Goal: Transaction & Acquisition: Book appointment/travel/reservation

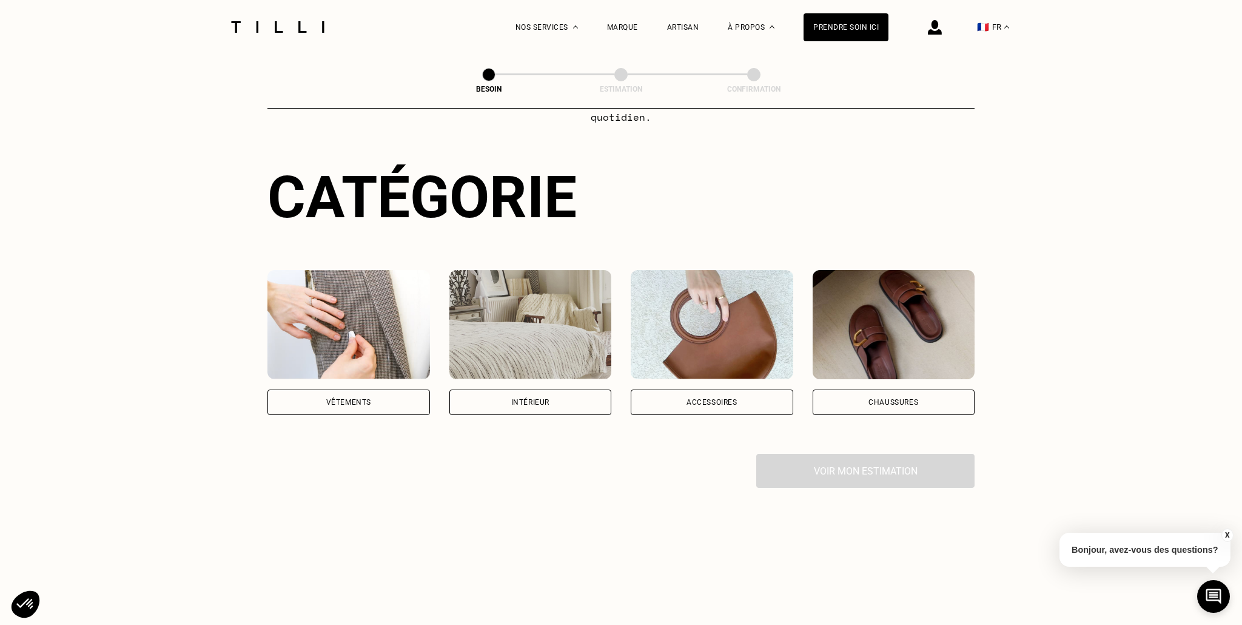
scroll to position [209, 0]
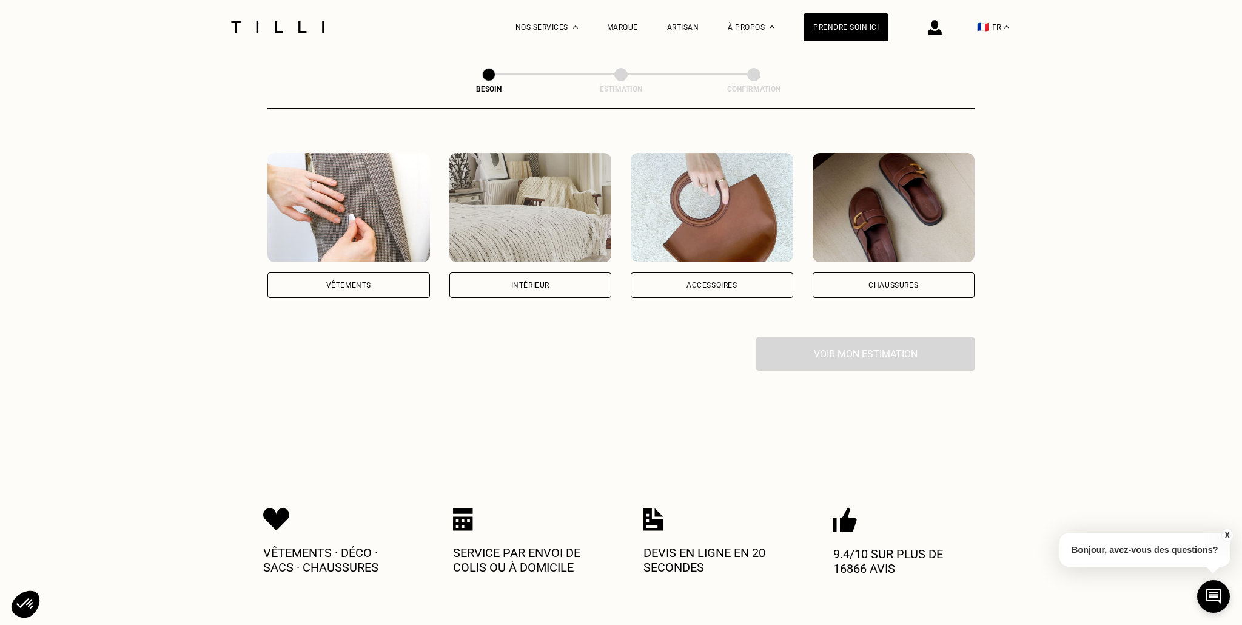
click at [522, 277] on div "Intérieur" at bounding box center [531, 284] width 163 height 25
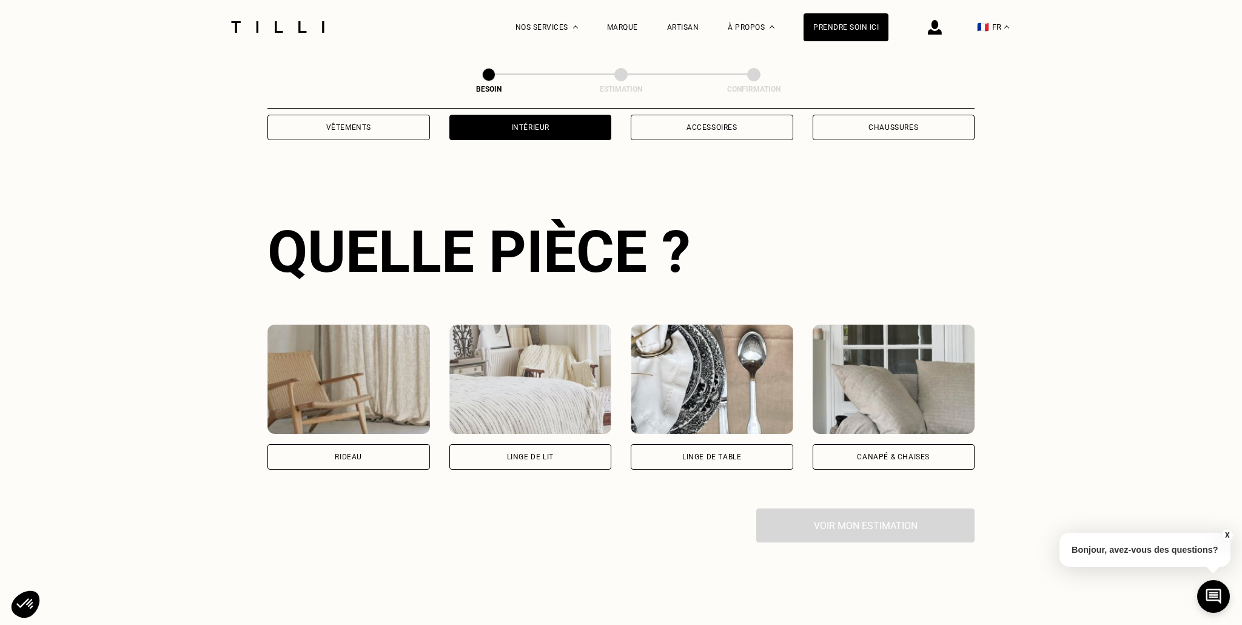
scroll to position [395, 0]
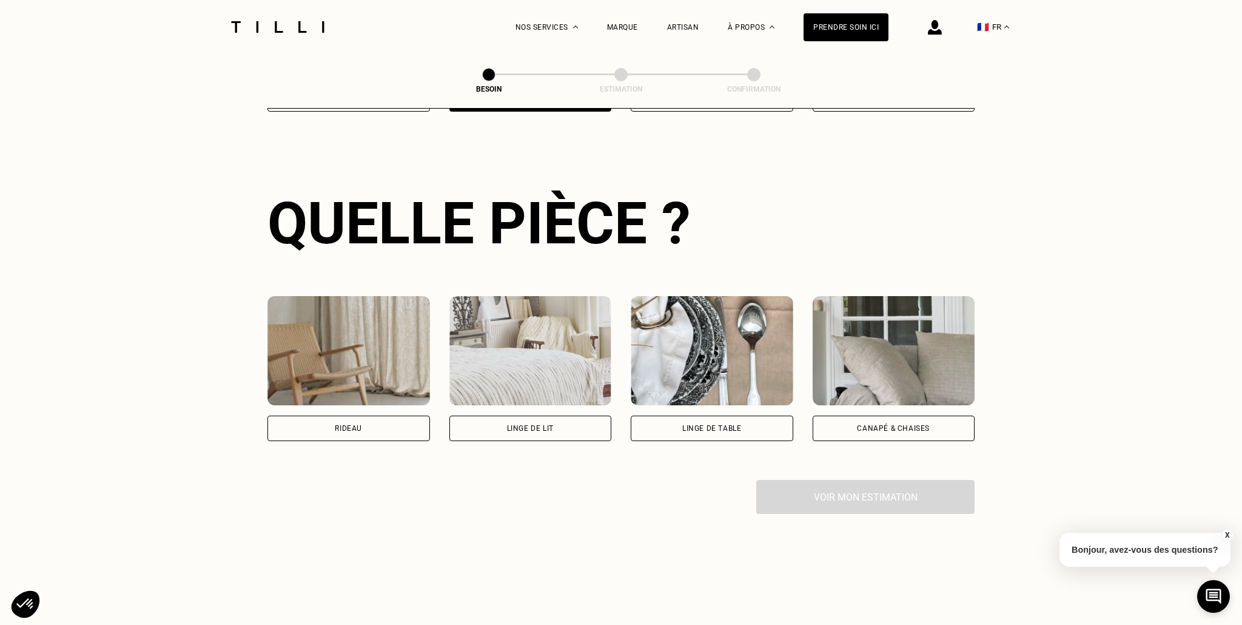
click at [347, 416] on div "Rideau" at bounding box center [349, 428] width 163 height 25
select select "FR"
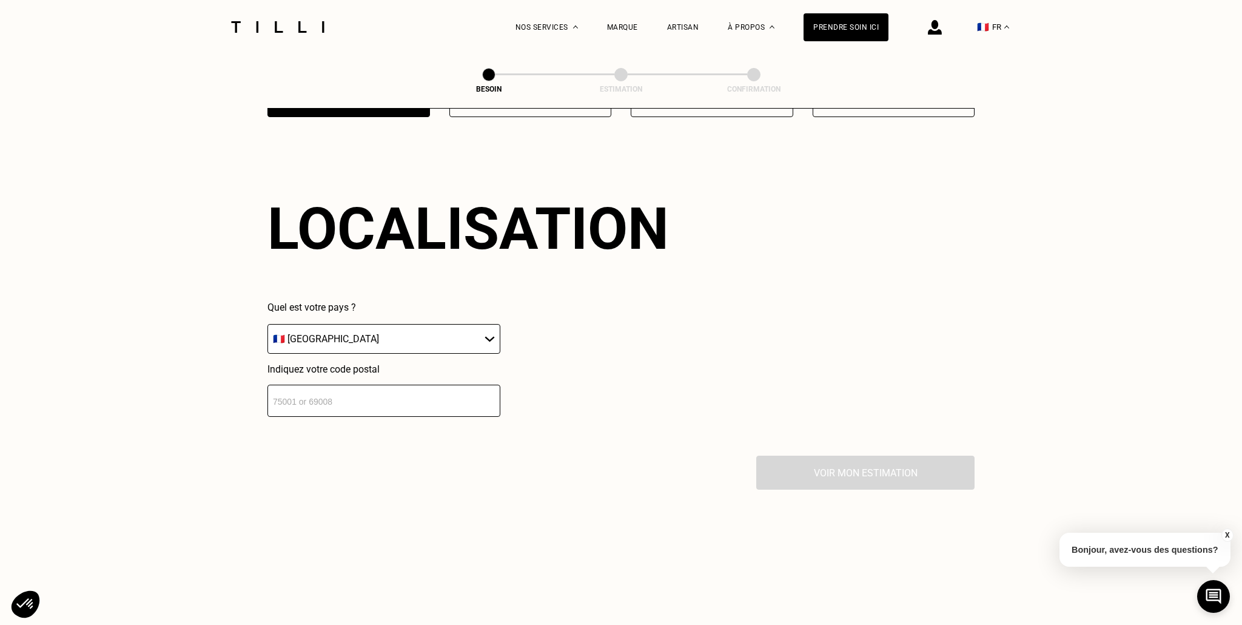
scroll to position [724, 0]
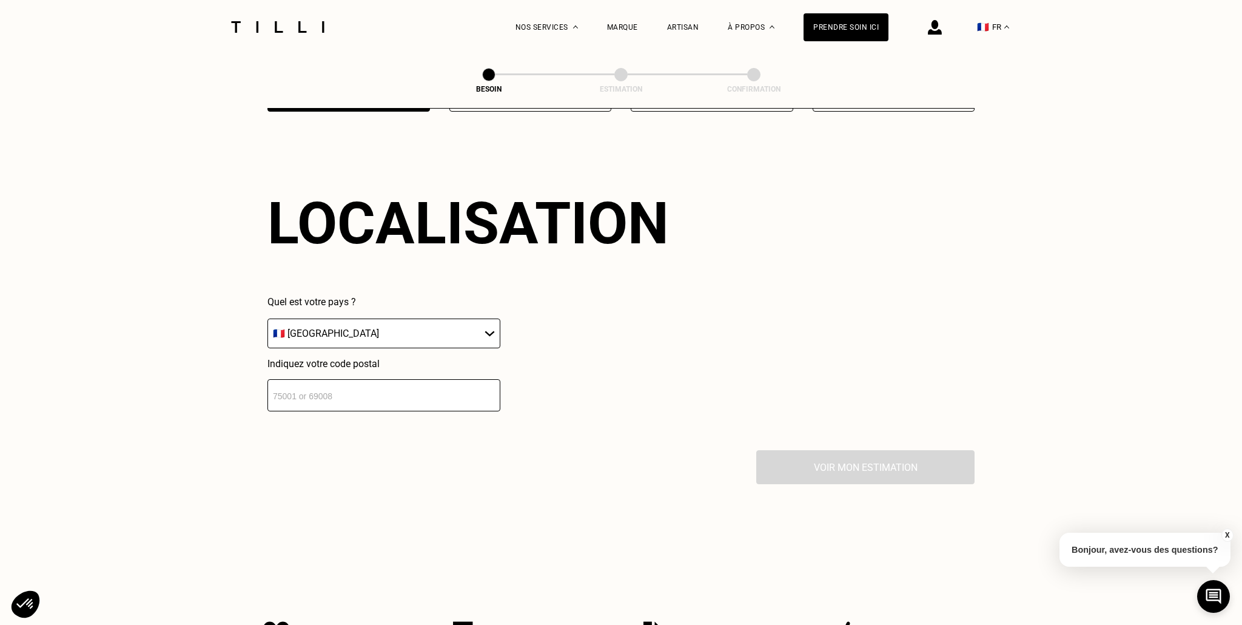
click at [429, 319] on select "🇩🇪 [GEOGRAPHIC_DATA] 🇦🇹 [GEOGRAPHIC_DATA] 🇧🇪 [GEOGRAPHIC_DATA] 🇧🇬 Bulgarie 🇨🇾 C…" at bounding box center [384, 333] width 233 height 30
click at [268, 318] on select "🇩🇪 [GEOGRAPHIC_DATA] 🇦🇹 [GEOGRAPHIC_DATA] 🇧🇪 [GEOGRAPHIC_DATA] 🇧🇬 Bulgarie 🇨🇾 C…" at bounding box center [384, 333] width 233 height 30
click at [425, 380] on input "number" at bounding box center [384, 395] width 233 height 32
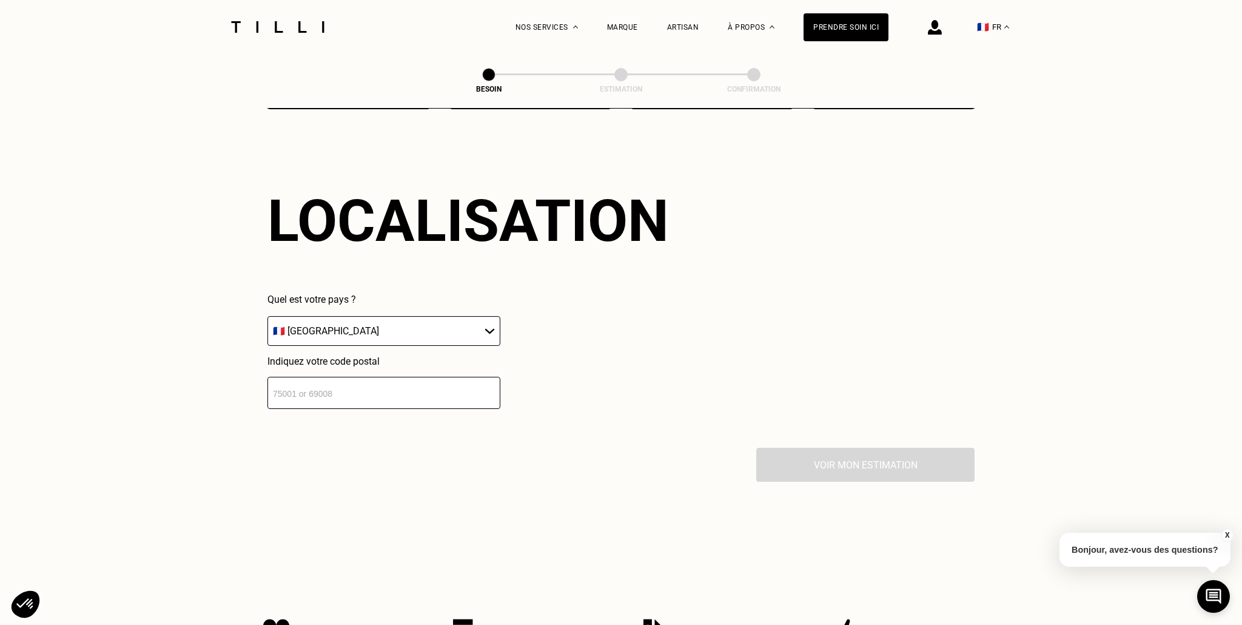
click at [331, 380] on input "number" at bounding box center [384, 393] width 233 height 32
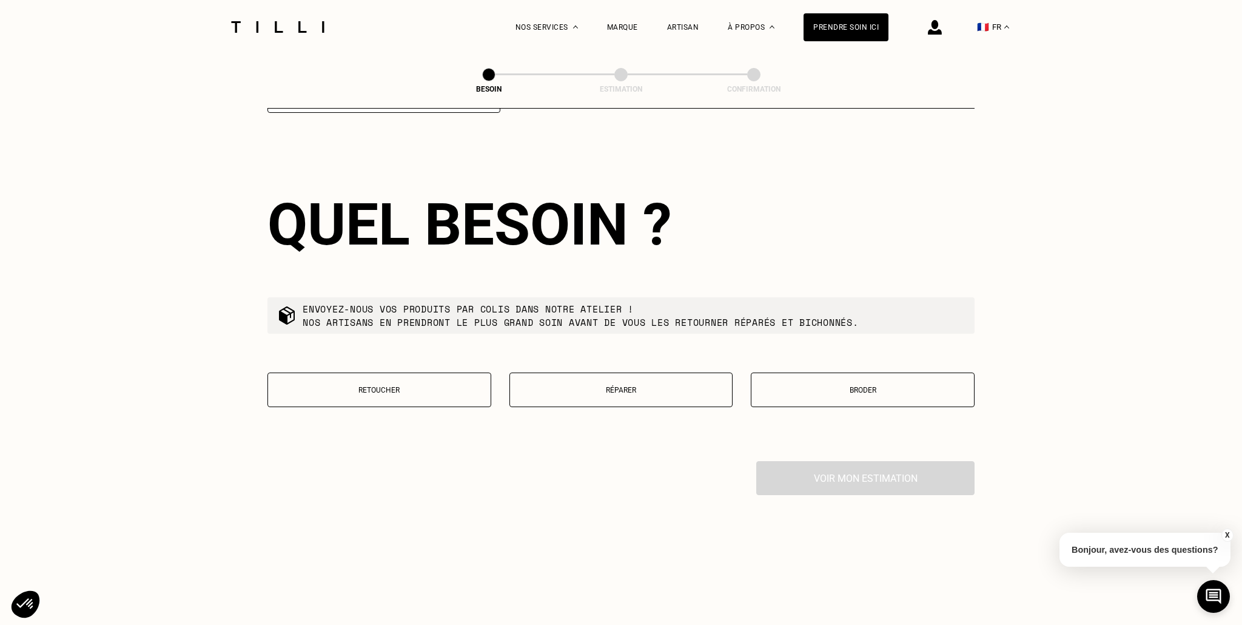
scroll to position [1024, 0]
type input "42110"
click at [417, 371] on button "Retoucher" at bounding box center [380, 388] width 224 height 35
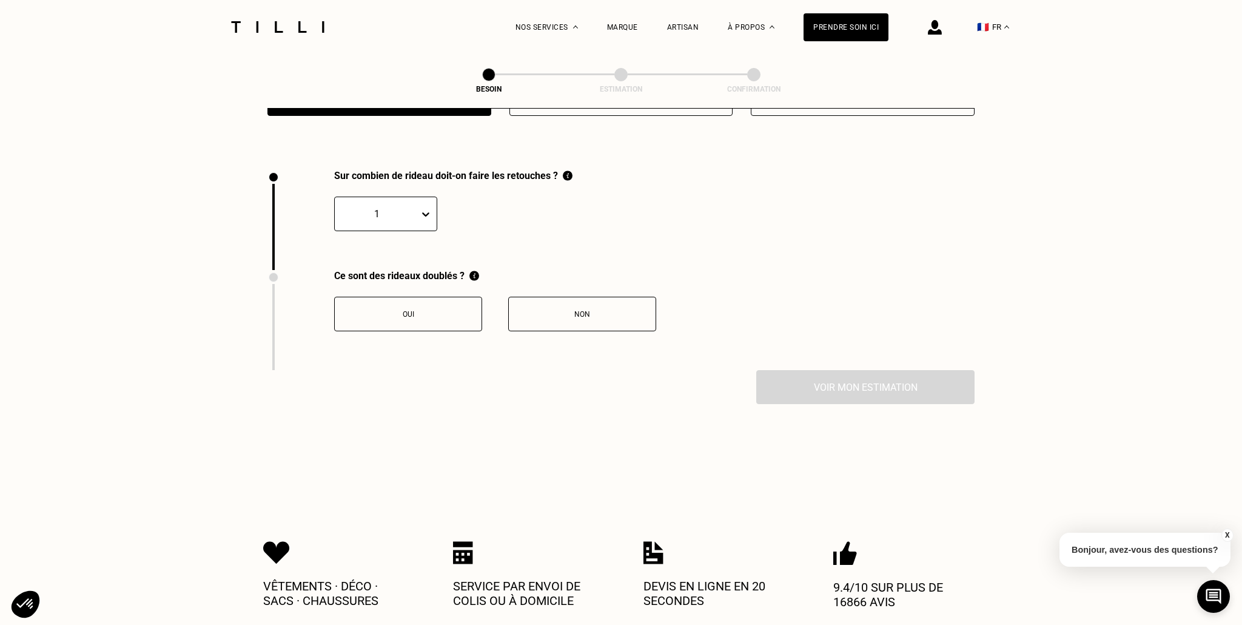
scroll to position [1335, 0]
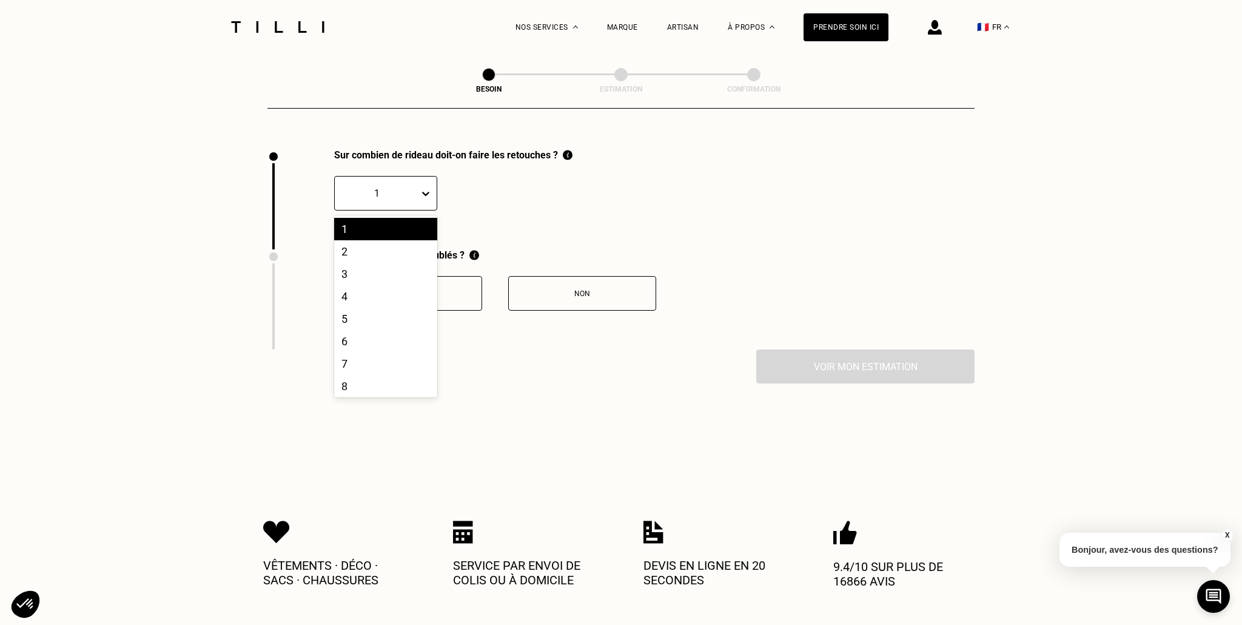
click at [411, 189] on div "1" at bounding box center [377, 193] width 84 height 19
click at [393, 240] on div "2" at bounding box center [385, 251] width 103 height 22
click at [604, 289] on div "Non" at bounding box center [582, 293] width 135 height 8
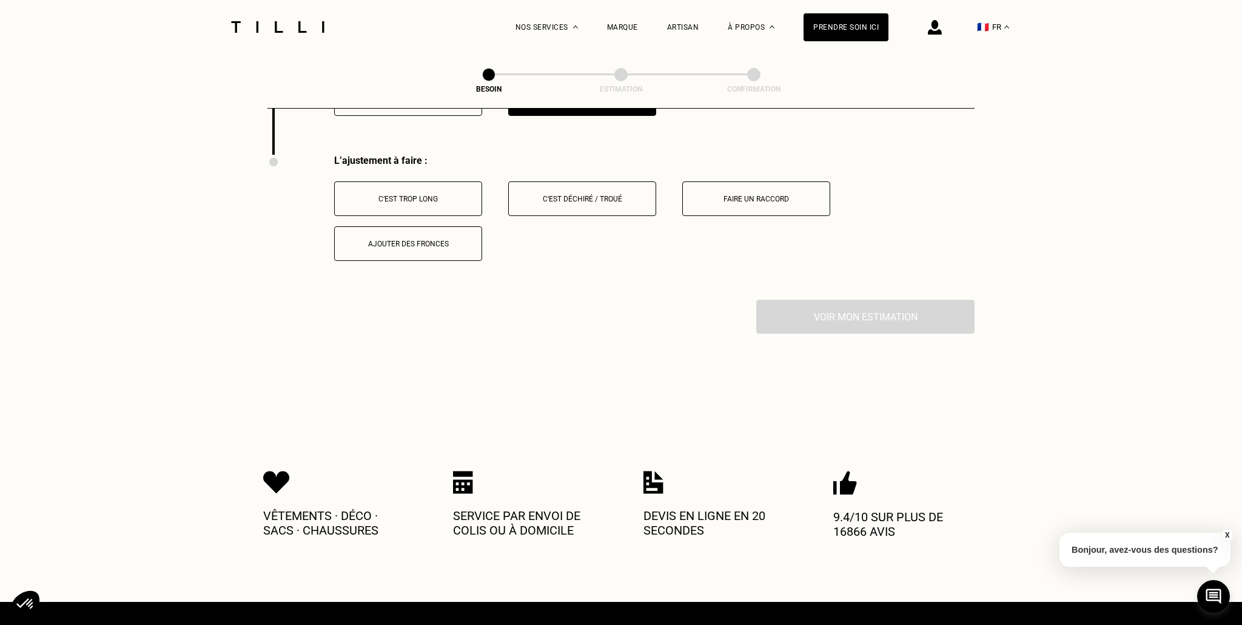
scroll to position [1535, 0]
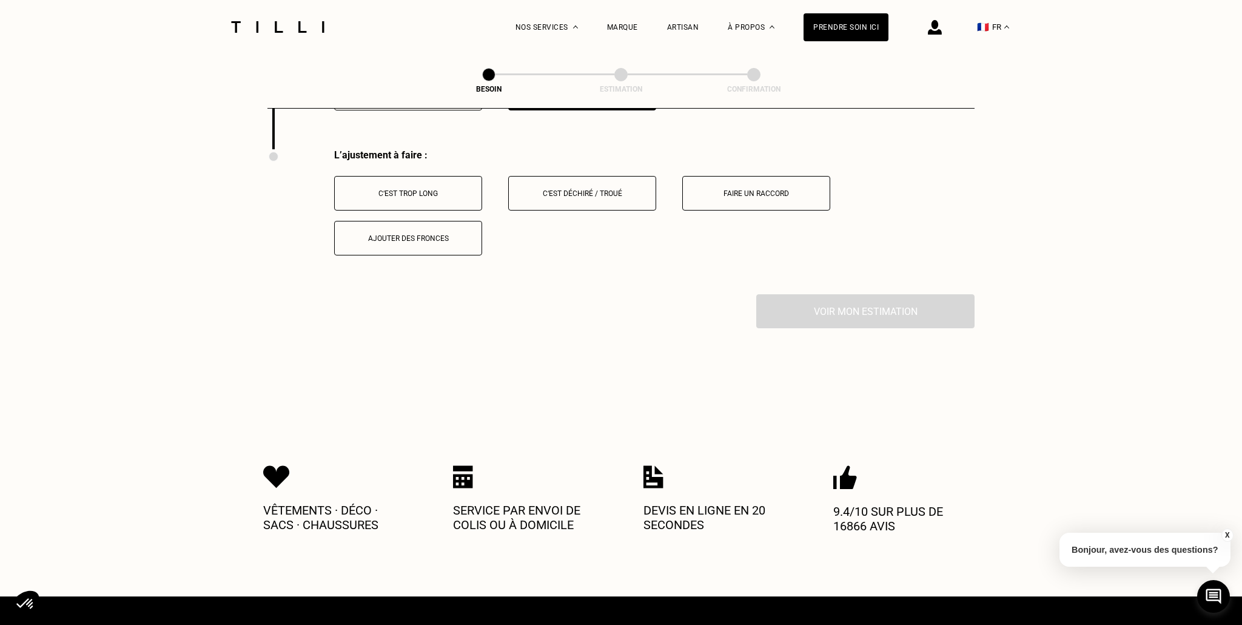
click at [430, 186] on button "C‘est trop long" at bounding box center [408, 193] width 148 height 35
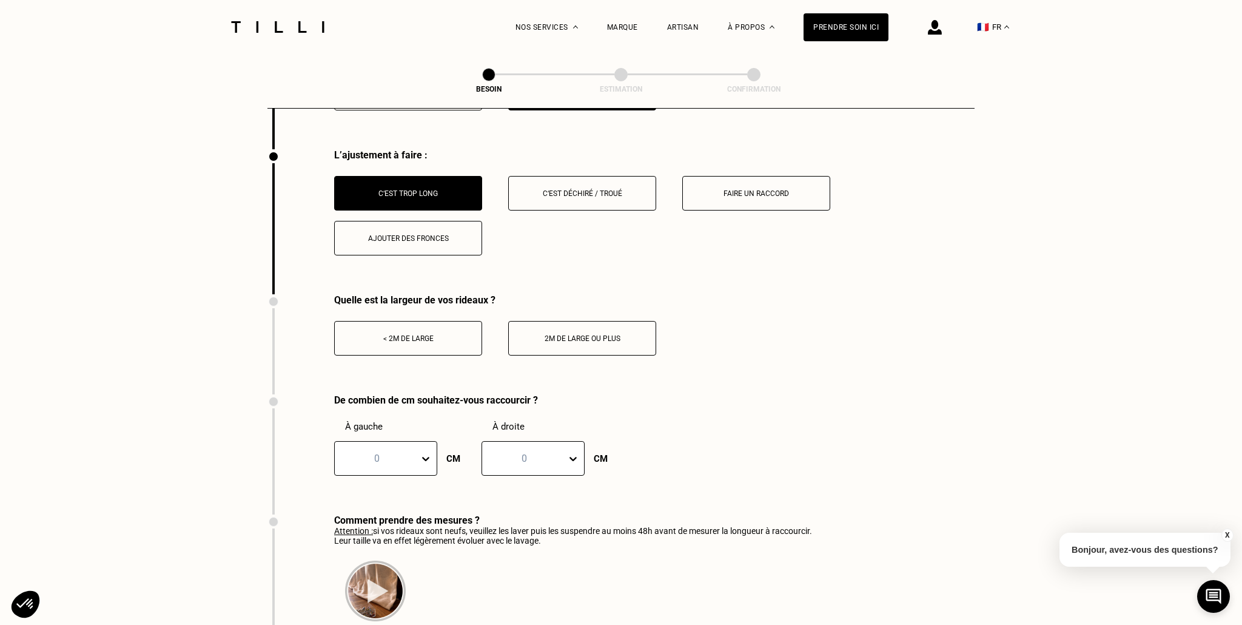
click at [445, 334] on div "< 2m de large" at bounding box center [408, 338] width 135 height 8
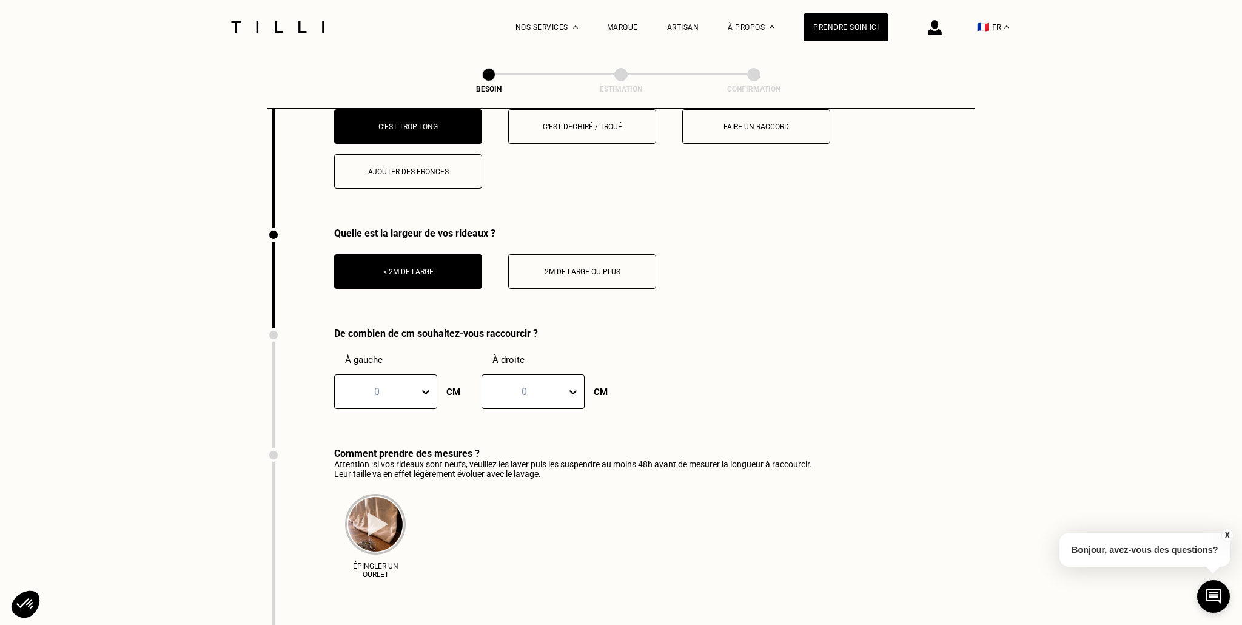
scroll to position [1661, 0]
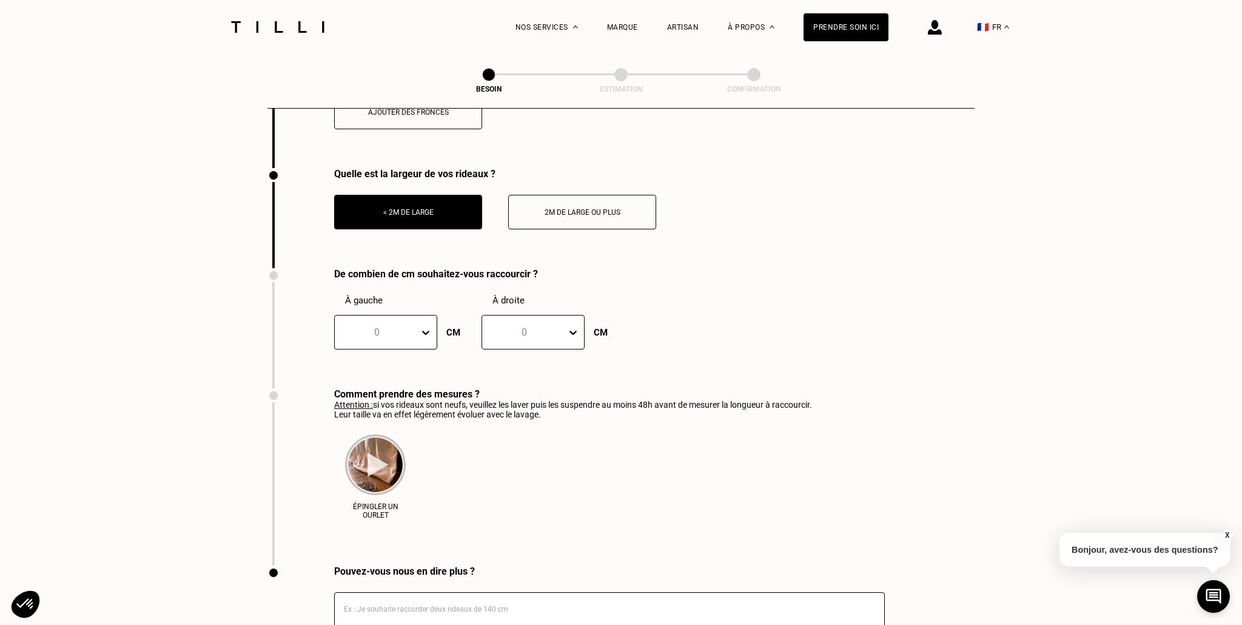
click at [411, 325] on div at bounding box center [377, 332] width 72 height 14
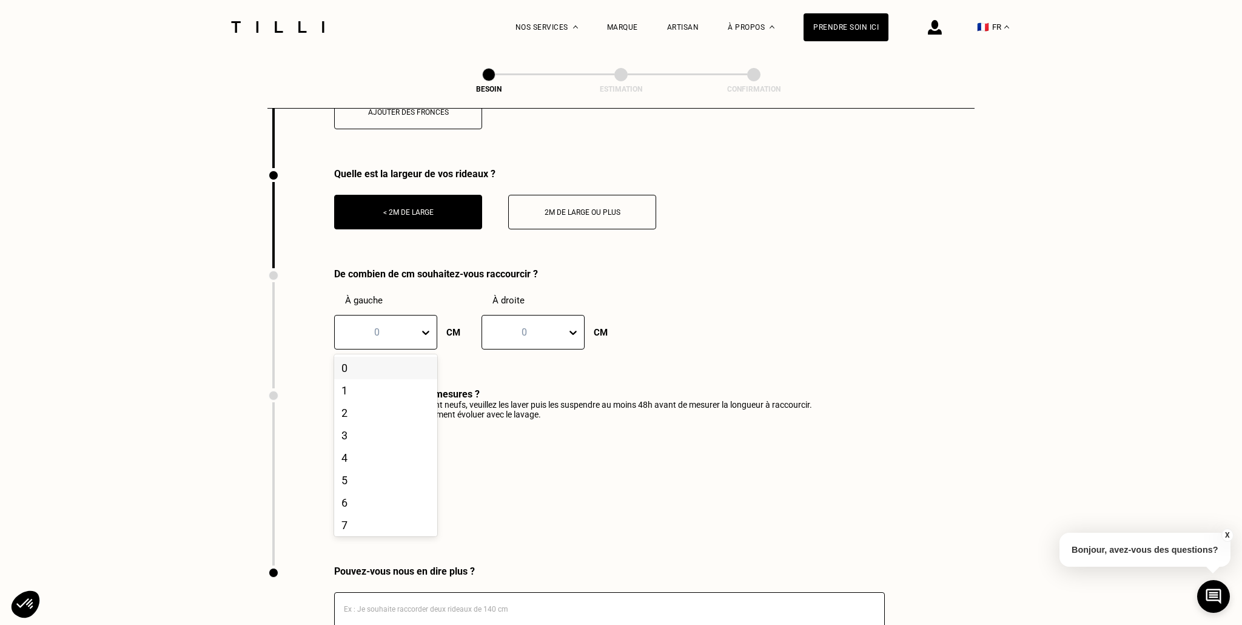
click at [428, 326] on icon at bounding box center [426, 332] width 12 height 12
drag, startPoint x: 380, startPoint y: 470, endPoint x: 472, endPoint y: 399, distance: 116.7
click at [380, 476] on div "20" at bounding box center [385, 487] width 103 height 22
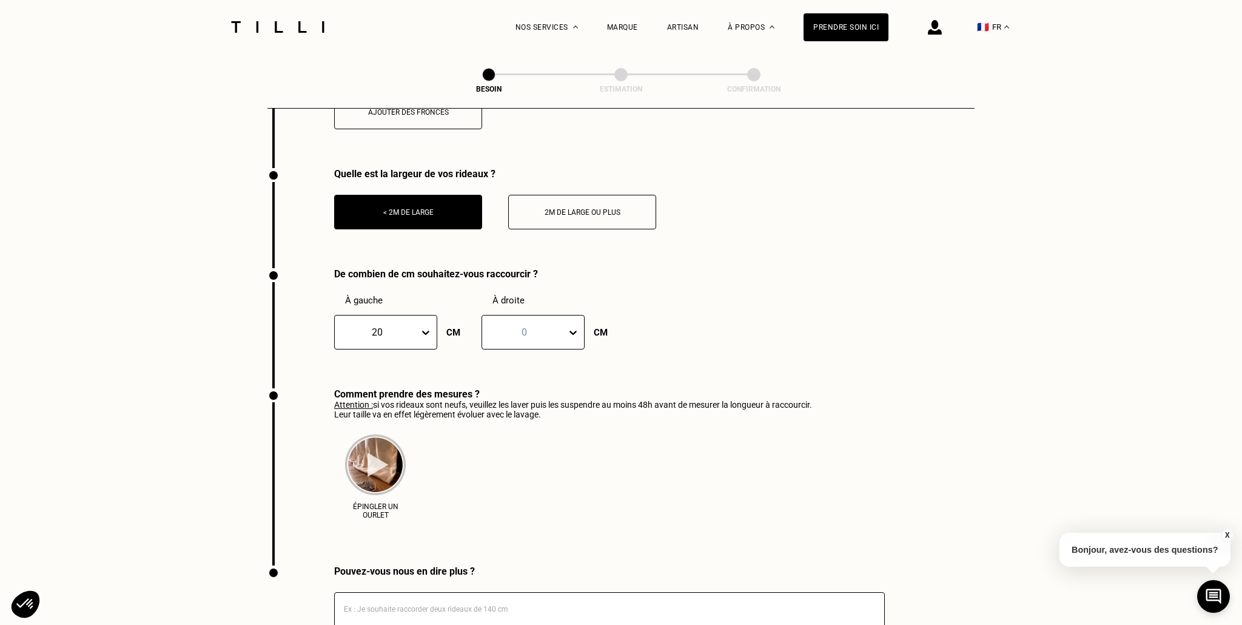
click at [522, 332] on div "0" at bounding box center [533, 332] width 103 height 35
click at [525, 372] on div "20" at bounding box center [533, 379] width 103 height 22
click at [835, 388] on div "Comment prendre des mesures ? Attention : si vos rideaux sont neufs, veuillez l…" at bounding box center [621, 476] width 707 height 177
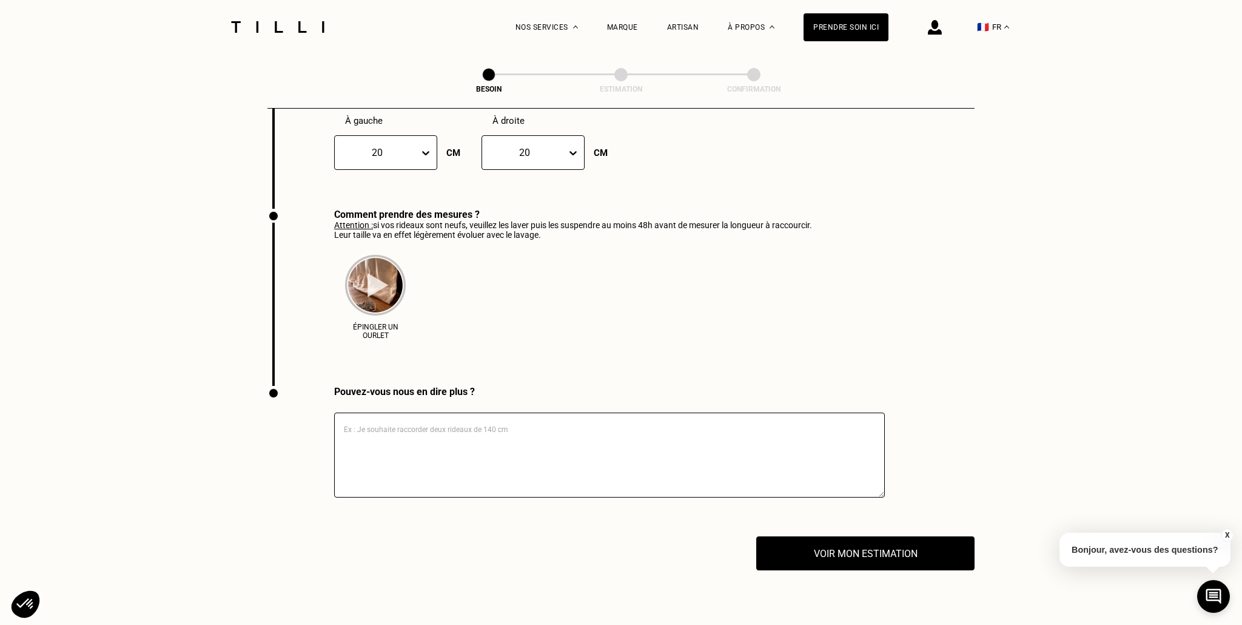
scroll to position [1910, 0]
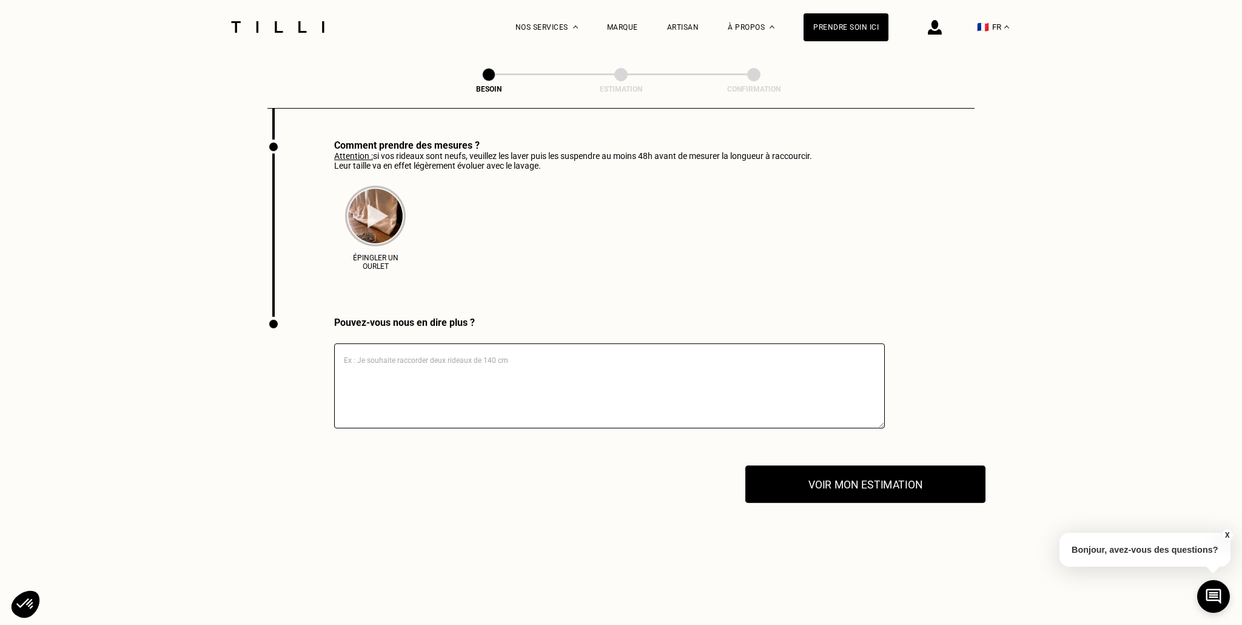
click at [872, 466] on button "Voir mon estimation" at bounding box center [866, 484] width 240 height 38
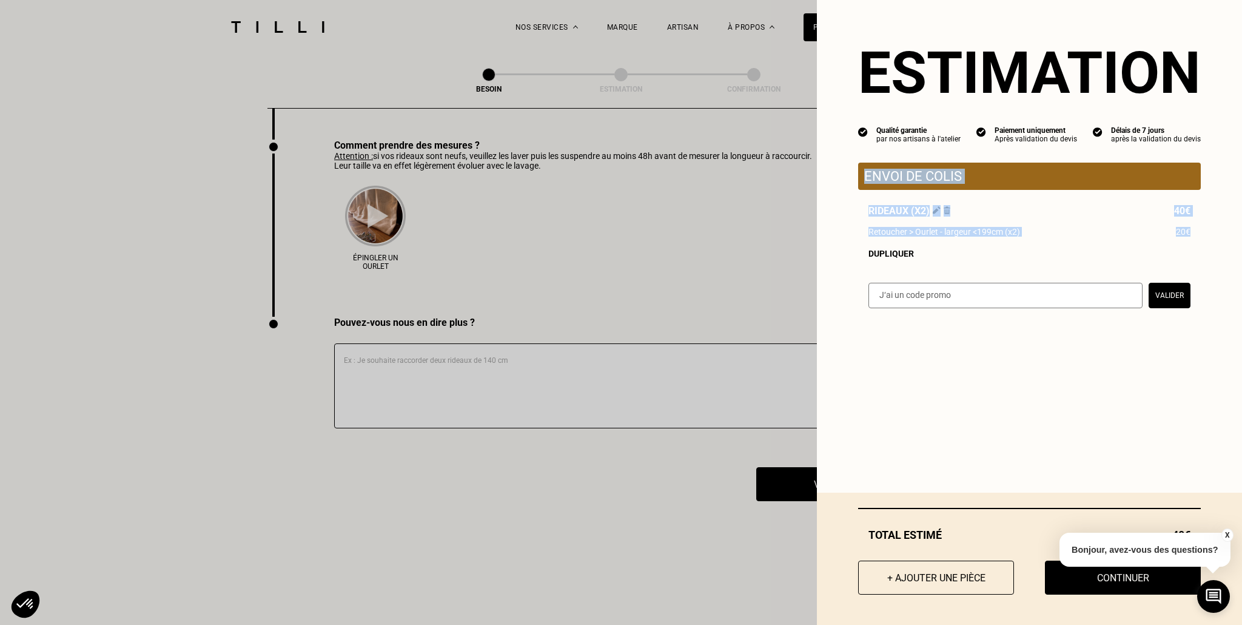
drag, startPoint x: 859, startPoint y: 177, endPoint x: 1206, endPoint y: 232, distance: 351.4
click at [1205, 232] on div "Estimation Qualité garantie par nos artisans à l'atelier Paiement uniquement Ap…" at bounding box center [1029, 161] width 425 height 323
click at [1209, 232] on div "Estimation Qualité garantie par nos artisans à l'atelier Paiement uniquement Ap…" at bounding box center [1029, 161] width 425 height 323
drag, startPoint x: 1113, startPoint y: 580, endPoint x: 1150, endPoint y: 576, distance: 36.6
click at [1114, 579] on button "Continuer" at bounding box center [1123, 578] width 156 height 34
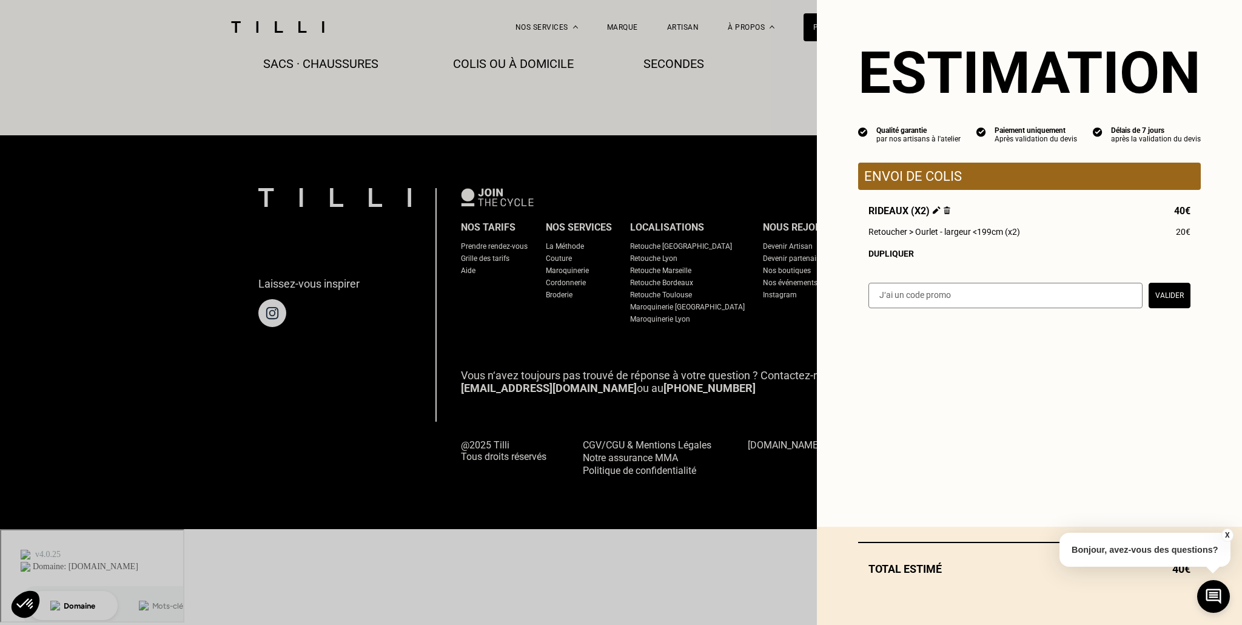
scroll to position [601, 0]
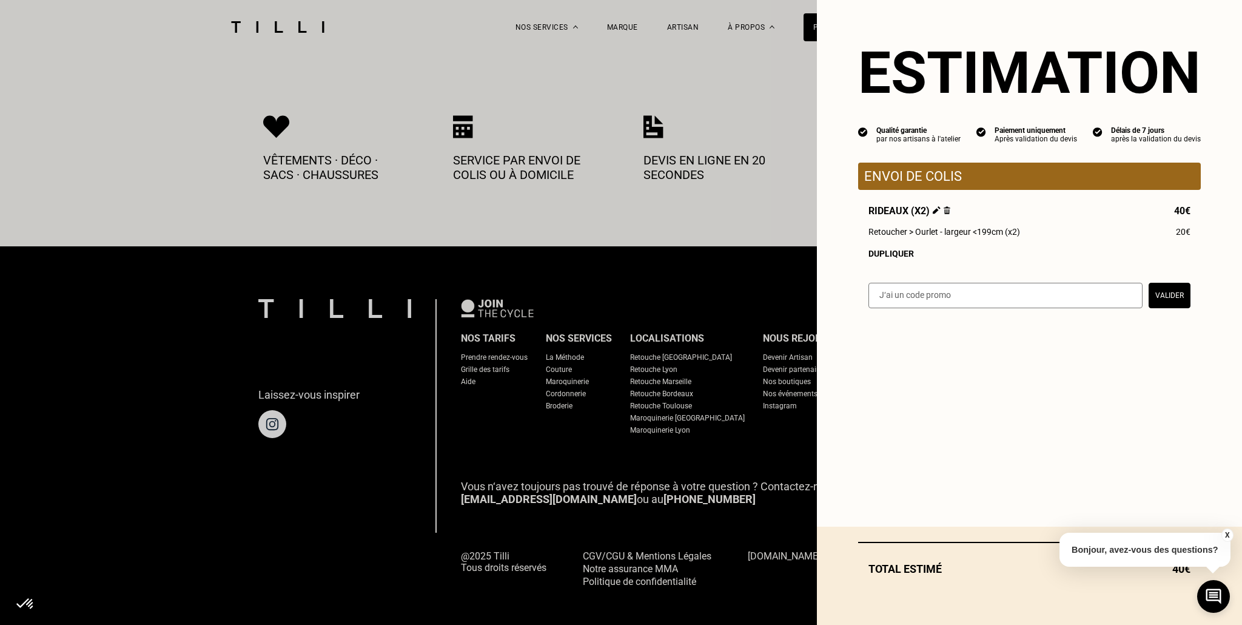
select select "FR"
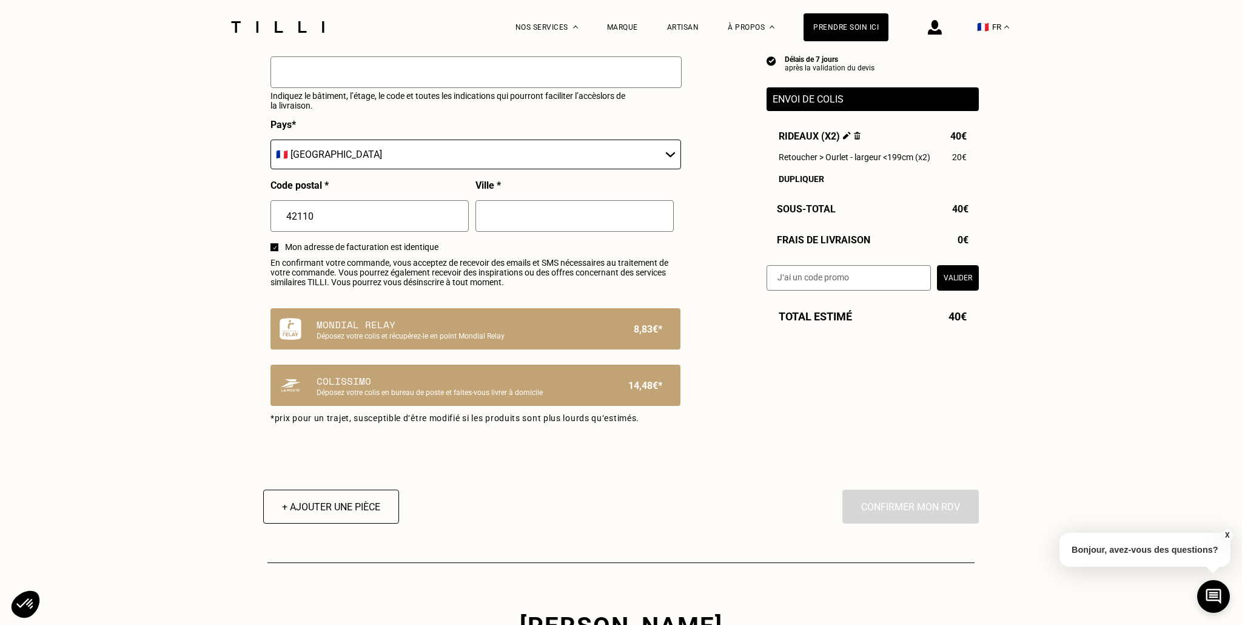
scroll to position [624, 0]
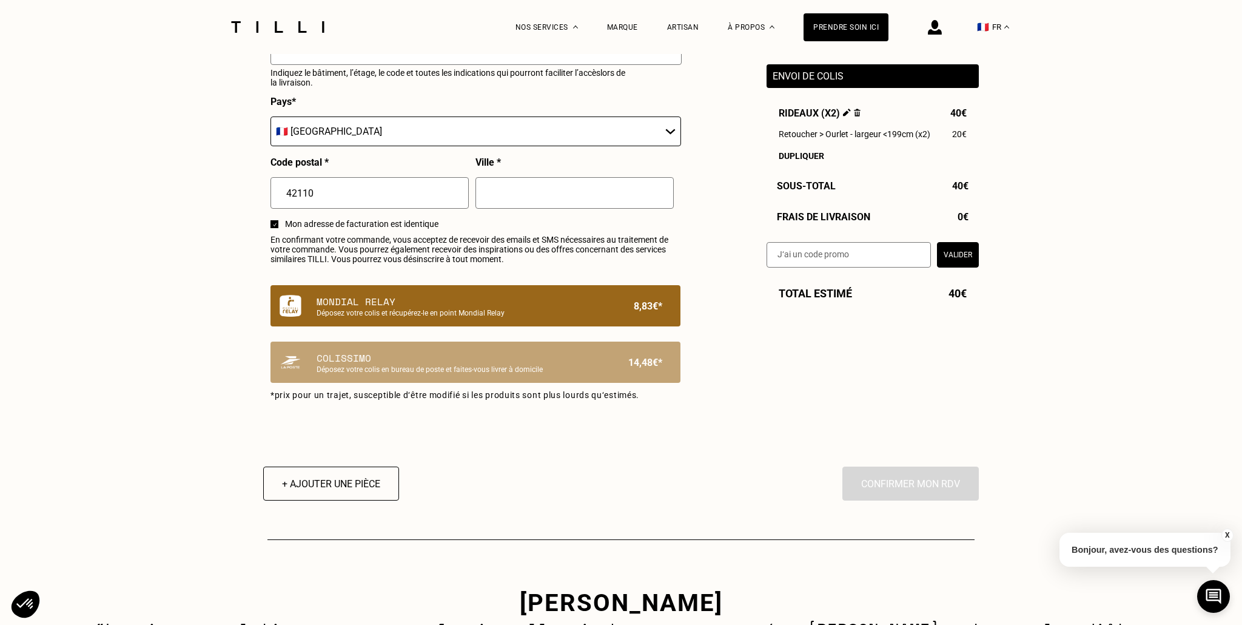
click at [652, 313] on p "8,83€*" at bounding box center [648, 305] width 29 height 23
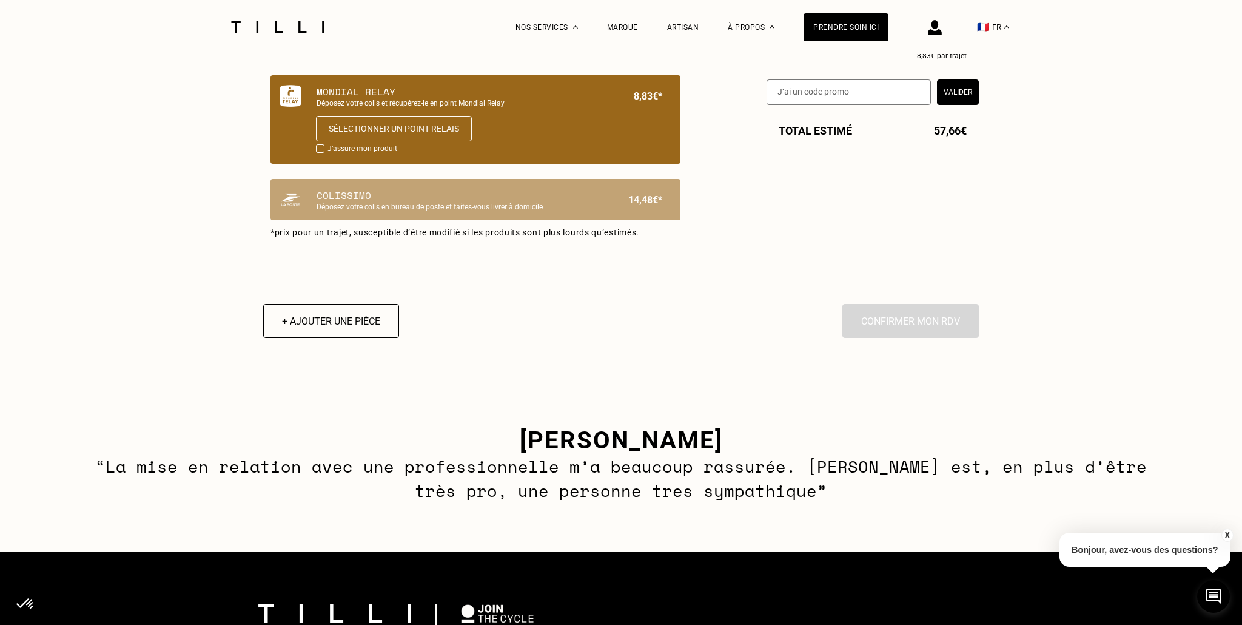
scroll to position [648, 0]
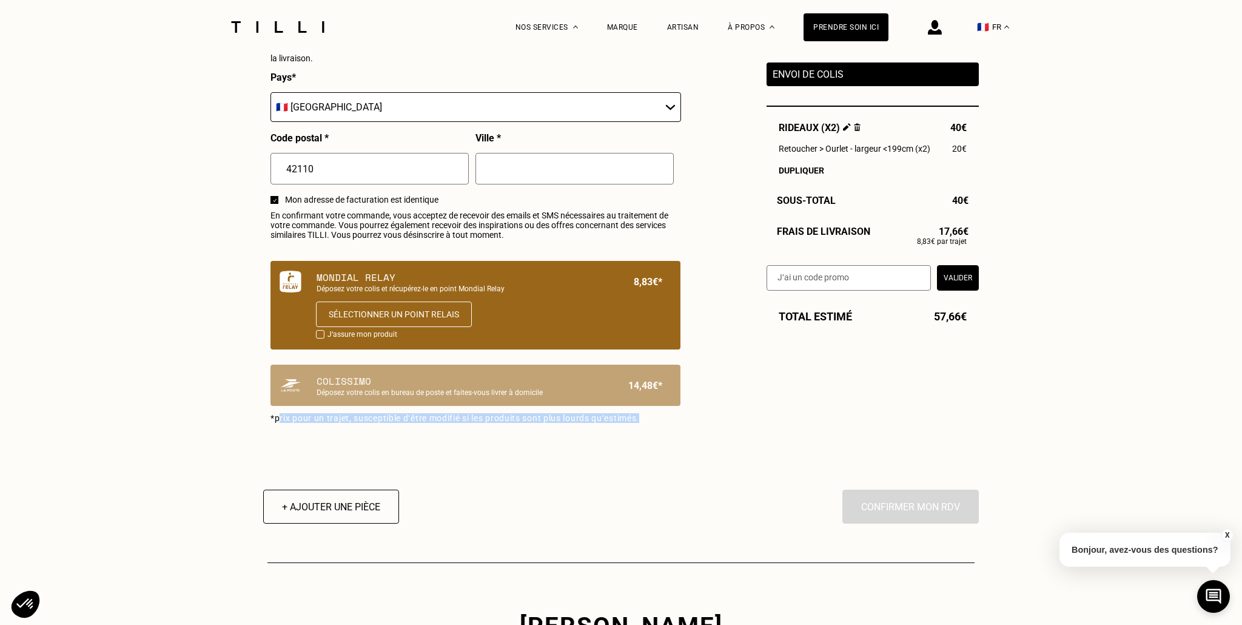
drag, startPoint x: 280, startPoint y: 414, endPoint x: 613, endPoint y: 421, distance: 332.5
click at [604, 423] on div "Je choisis mon mode de livraison Prénom * Nom * Adresse mail * Téléphone * [GEO…" at bounding box center [475, 63] width 425 height 776
drag, startPoint x: 615, startPoint y: 421, endPoint x: 589, endPoint y: 413, distance: 27.3
click at [611, 422] on p "*prix pour un trajet, susceptible d‘être modifié si les produits sont plus lour…" at bounding box center [476, 418] width 410 height 10
click at [519, 305] on div "Sélectionner un point relais" at bounding box center [471, 310] width 383 height 34
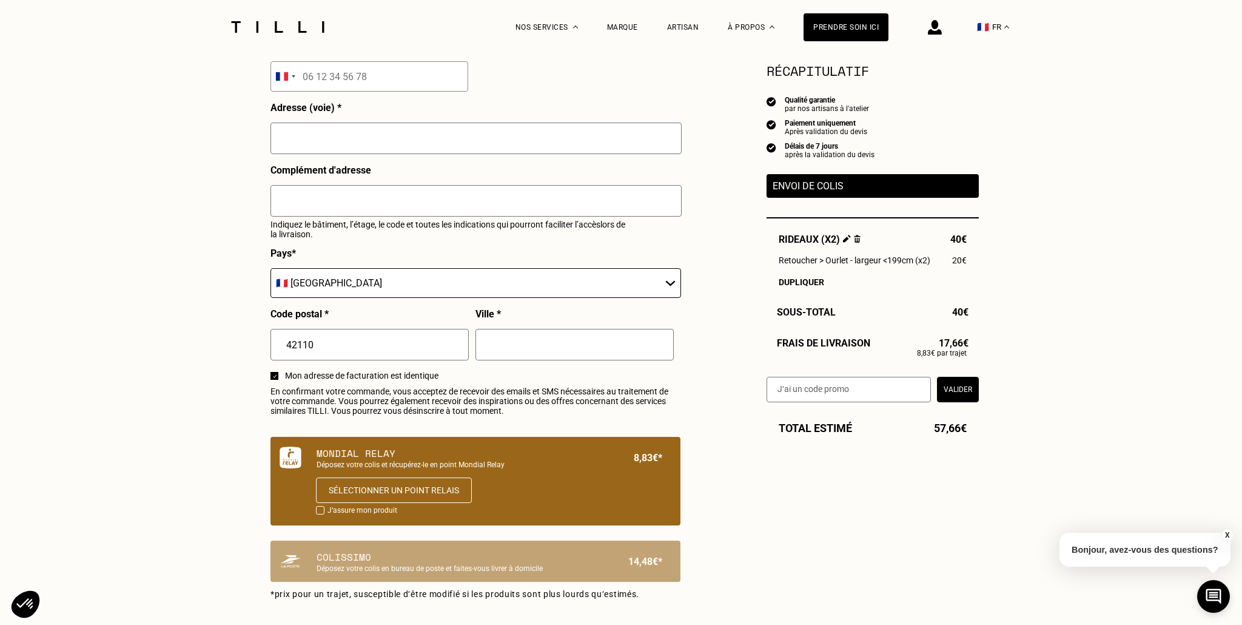
scroll to position [0, 0]
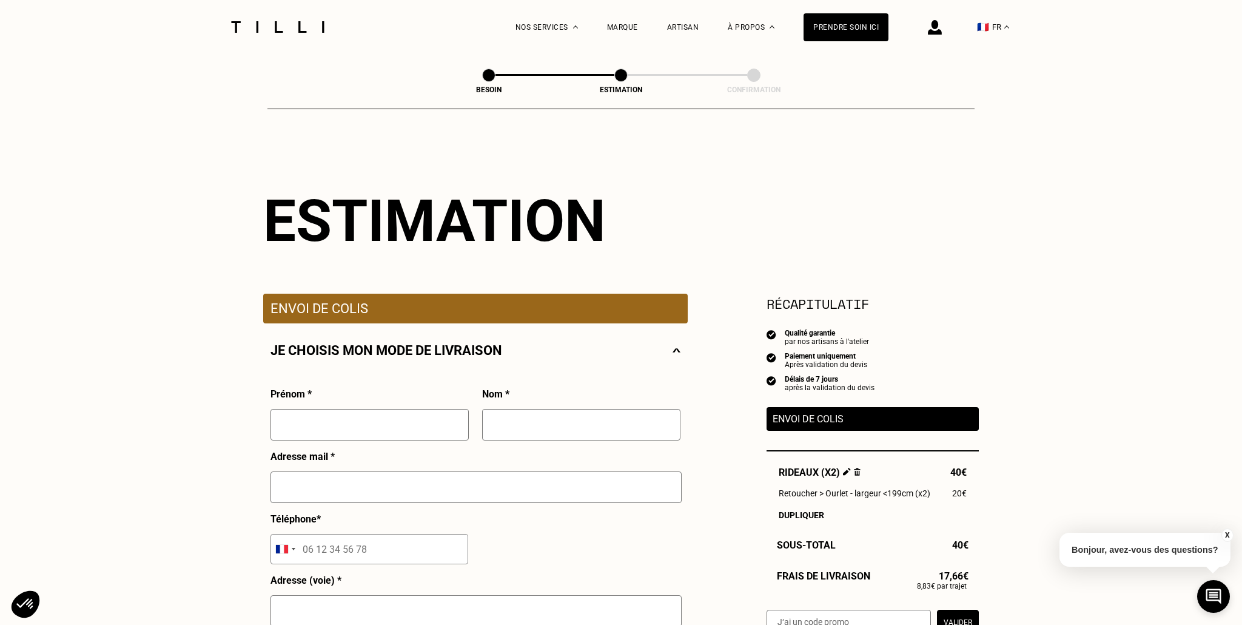
drag, startPoint x: 448, startPoint y: 182, endPoint x: 328, endPoint y: 237, distance: 132.7
drag, startPoint x: 286, startPoint y: 218, endPoint x: 298, endPoint y: 218, distance: 12.1
click at [297, 218] on div "Estimation" at bounding box center [621, 221] width 716 height 68
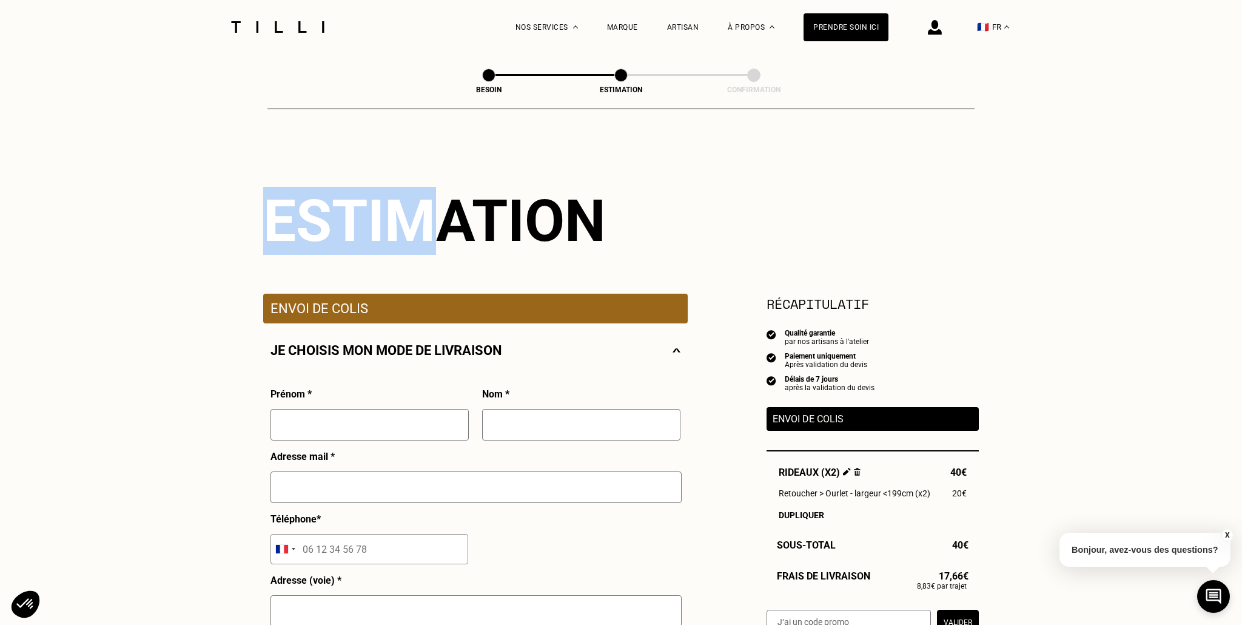
drag, startPoint x: 342, startPoint y: 222, endPoint x: 551, endPoint y: 234, distance: 209.6
click at [551, 234] on div "Estimation" at bounding box center [621, 221] width 716 height 68
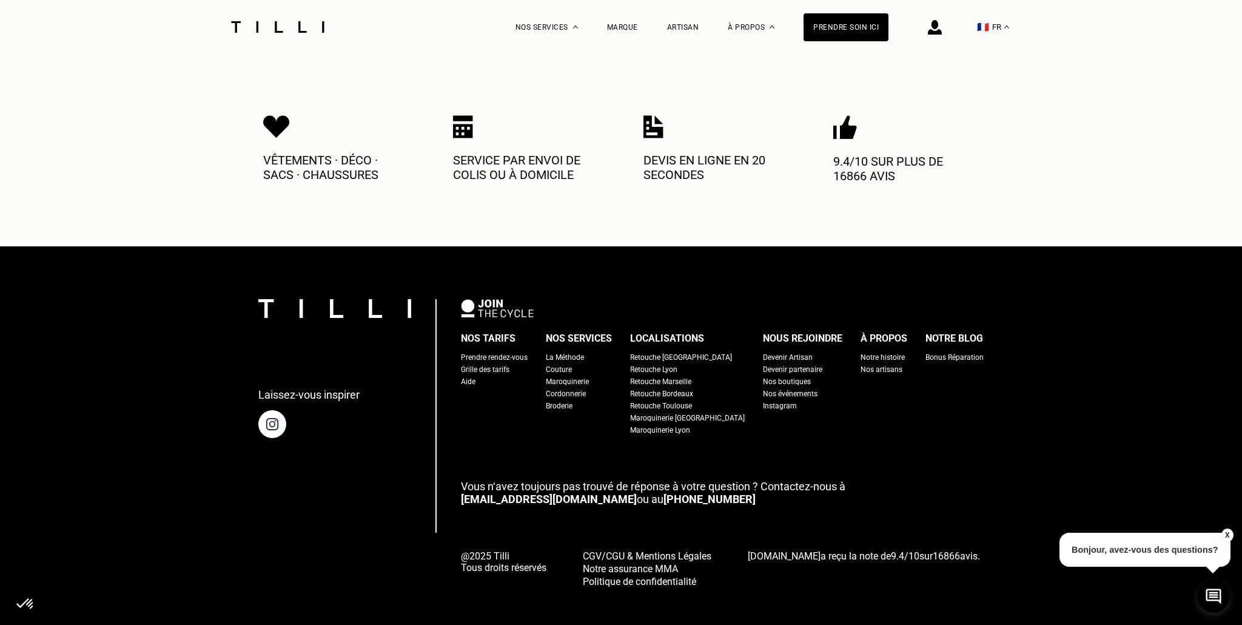
select select "FR"
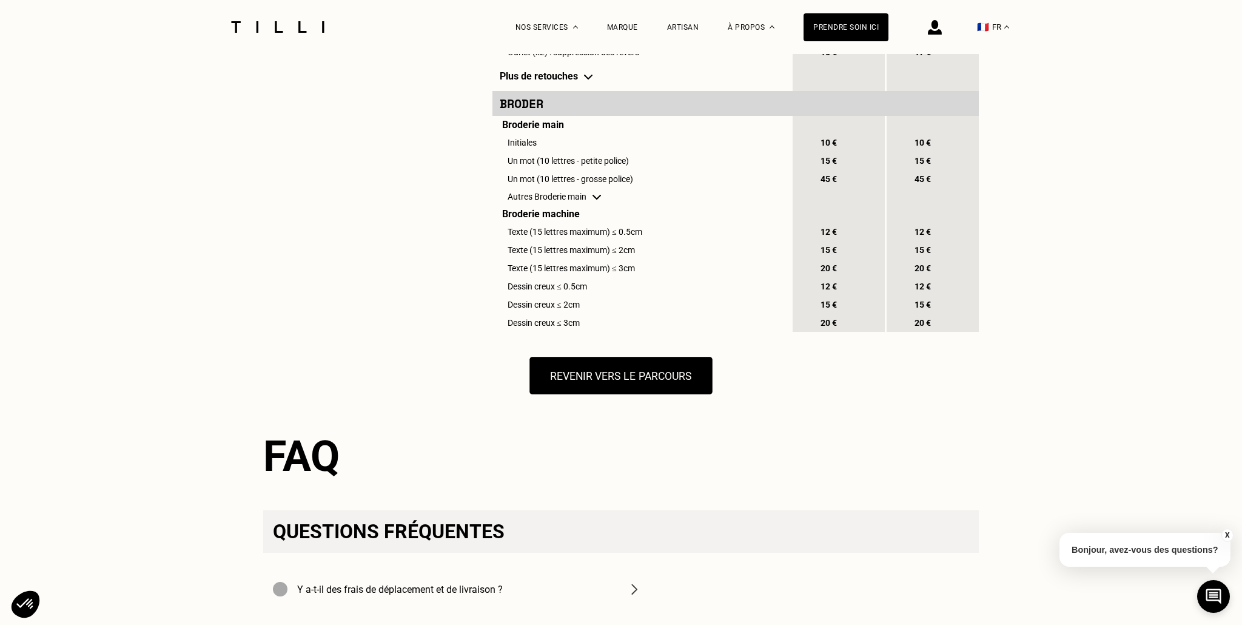
scroll to position [1403, 0]
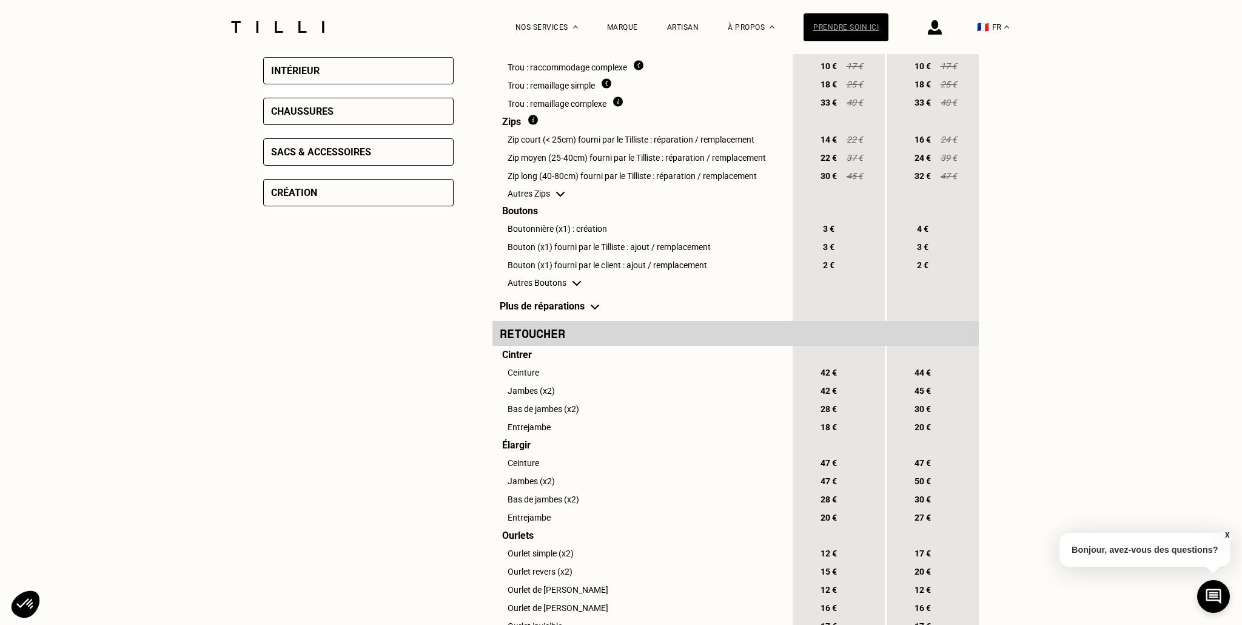
click at [842, 26] on div "Prendre soin ici" at bounding box center [846, 27] width 85 height 28
select select "FR"
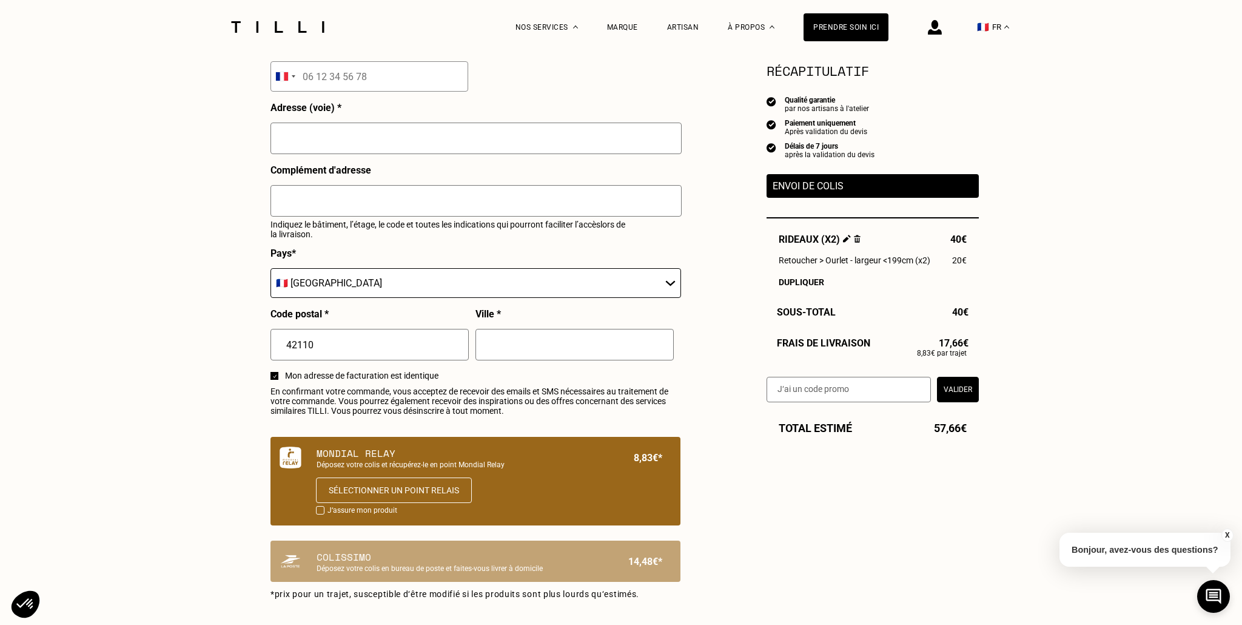
scroll to position [502, 0]
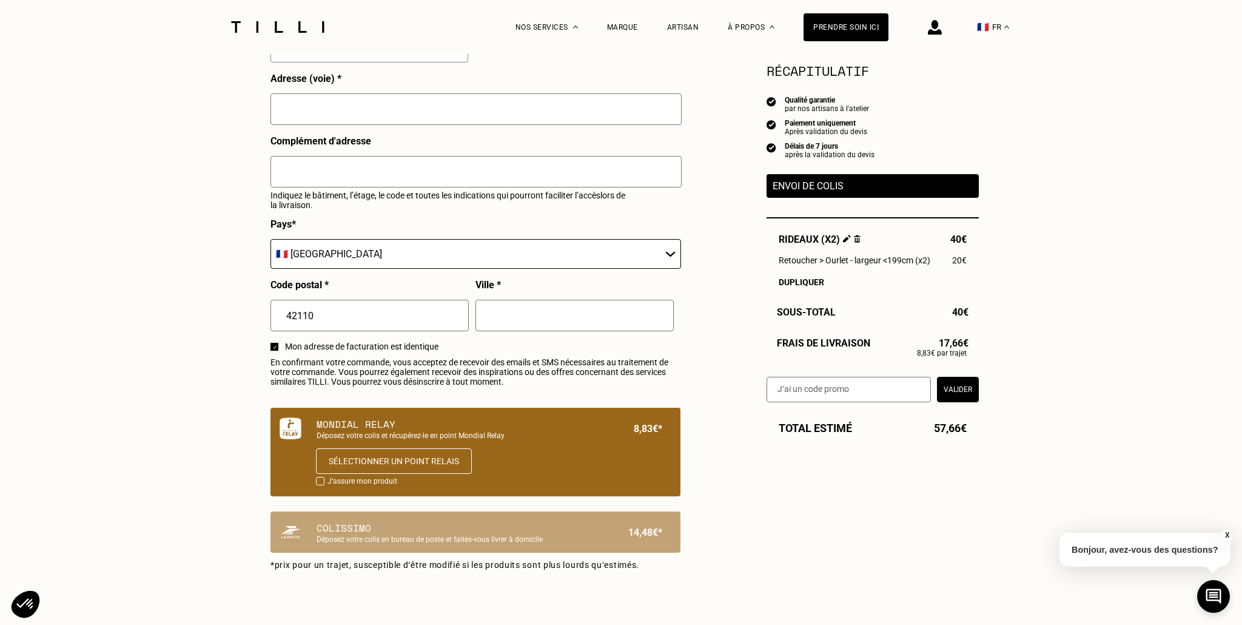
drag, startPoint x: 332, startPoint y: 316, endPoint x: 173, endPoint y: 294, distance: 161.1
click at [173, 293] on div "Besoin Estimation Confirmation Estimation Récapitulatif Qualité garantie par no…" at bounding box center [621, 218] width 1242 height 1332
type input "751"
type input "[GEOGRAPHIC_DATA]"
type input "75017"
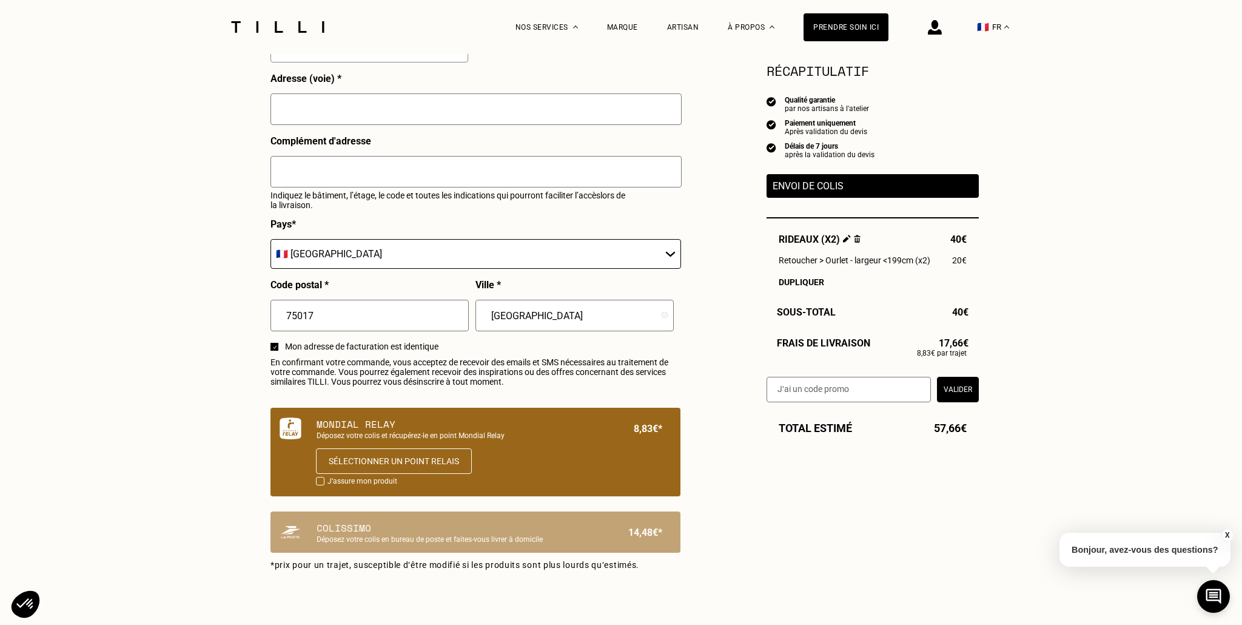
click at [603, 317] on input "[GEOGRAPHIC_DATA]" at bounding box center [575, 316] width 198 height 32
drag, startPoint x: 698, startPoint y: 351, endPoint x: 727, endPoint y: 416, distance: 70.3
click at [699, 352] on div "Estimation Récapitulatif Qualité garantie par nos artisans à l'atelier Paiement…" at bounding box center [621, 141] width 716 height 912
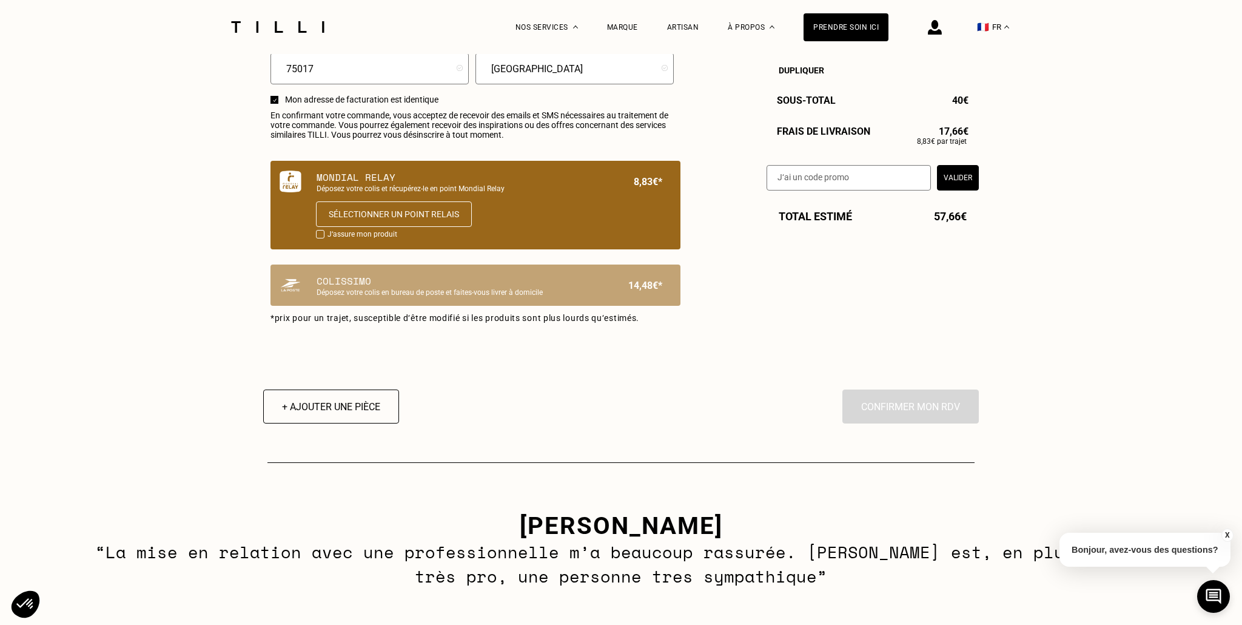
scroll to position [1014, 0]
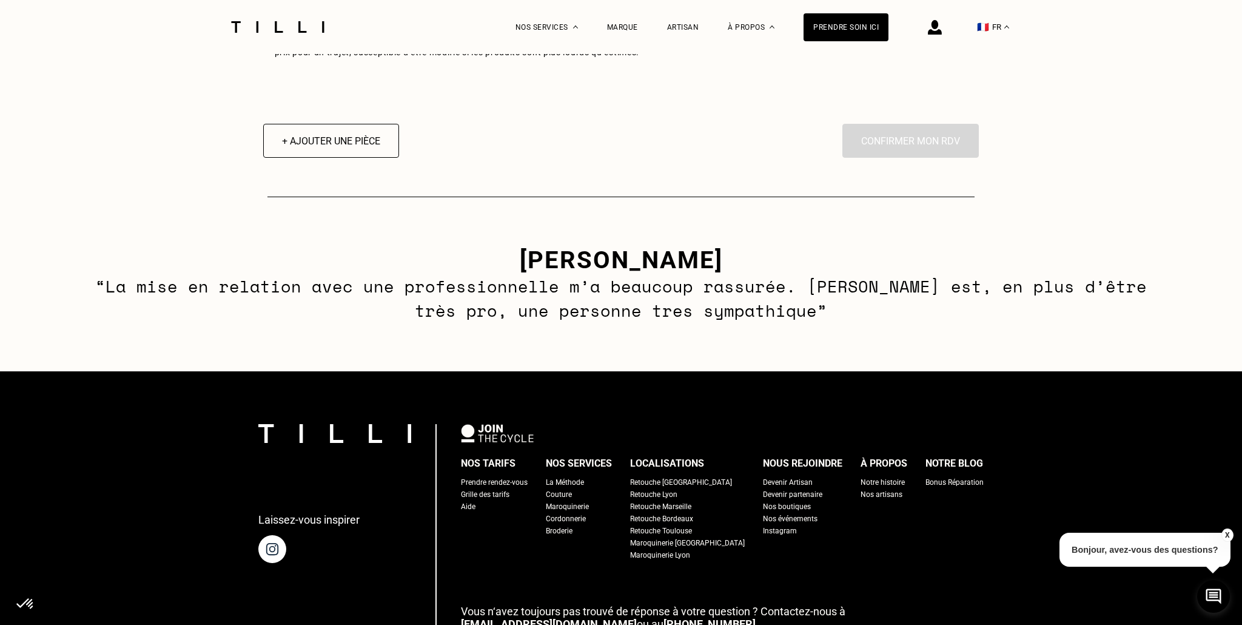
click at [672, 482] on div "Retouche [GEOGRAPHIC_DATA]" at bounding box center [681, 482] width 102 height 12
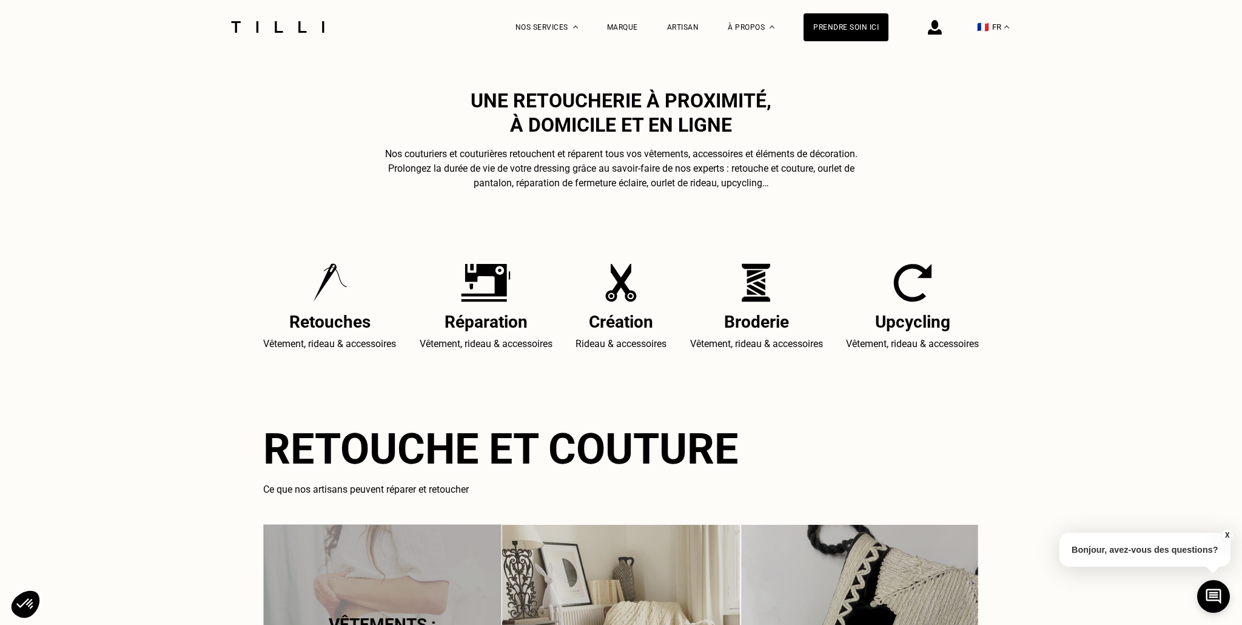
scroll to position [491, 0]
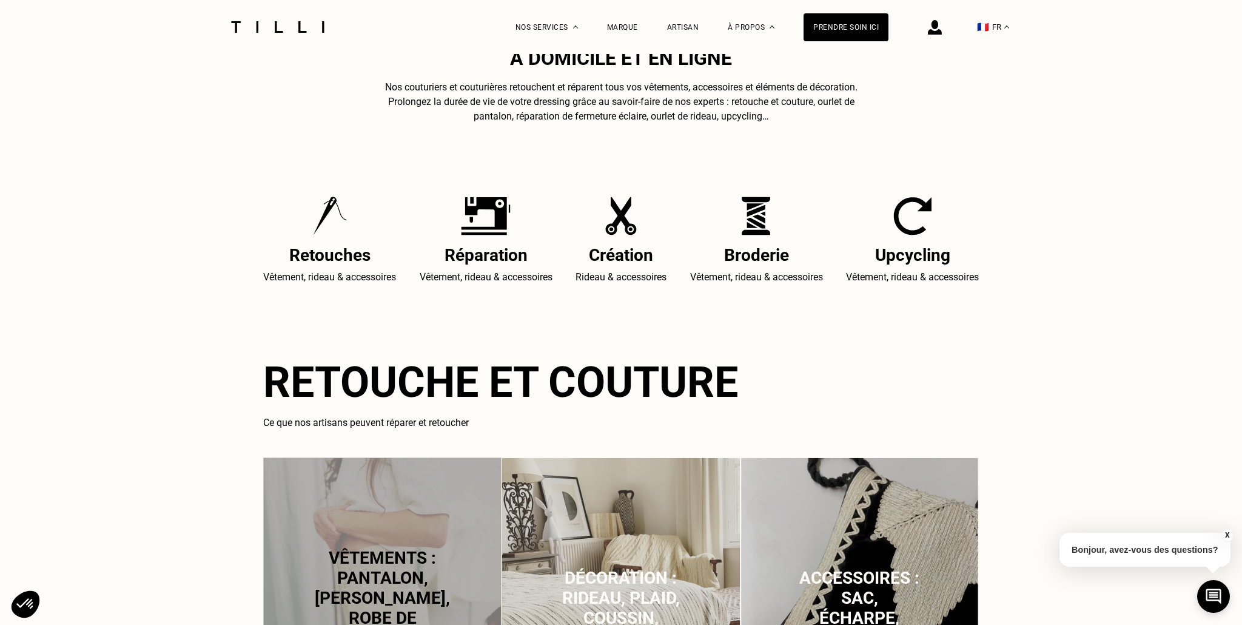
click at [1228, 533] on button "X" at bounding box center [1227, 534] width 12 height 13
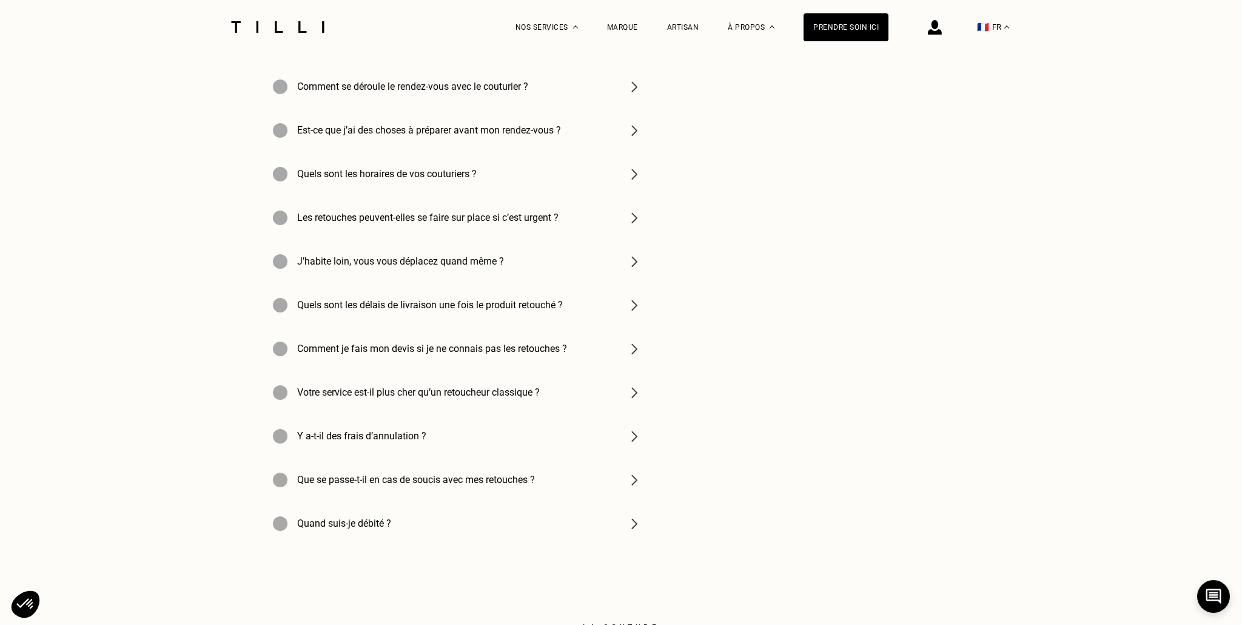
scroll to position [4118, 0]
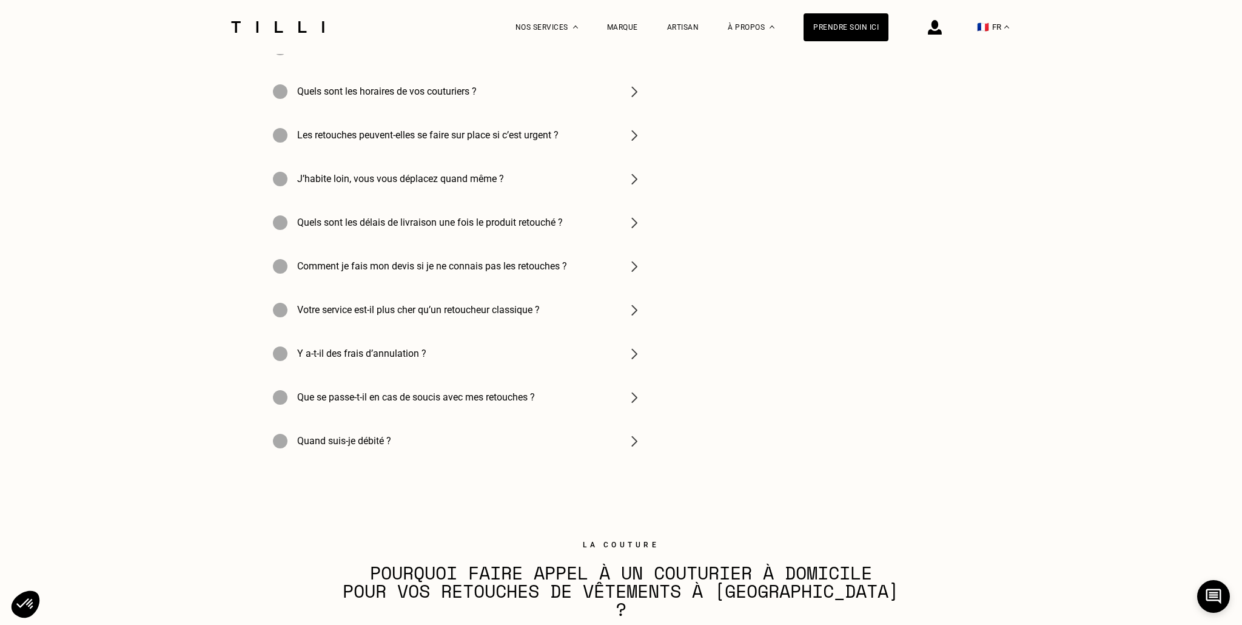
click at [878, 83] on div at bounding box center [824, 222] width 285 height 480
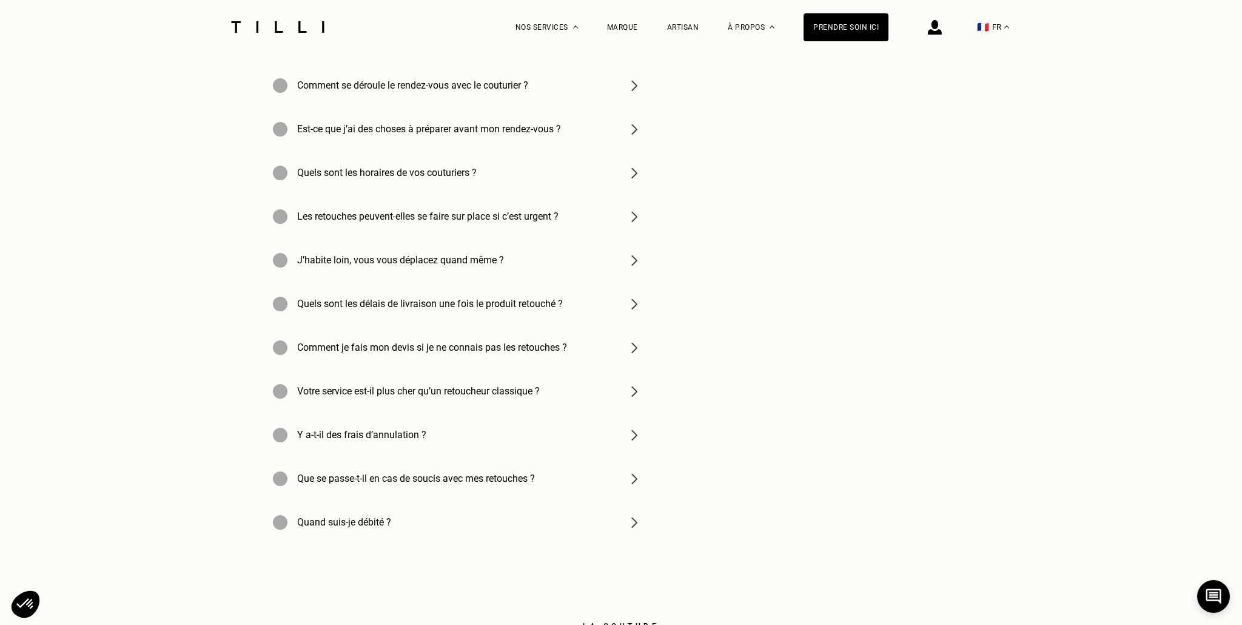
scroll to position [3990, 0]
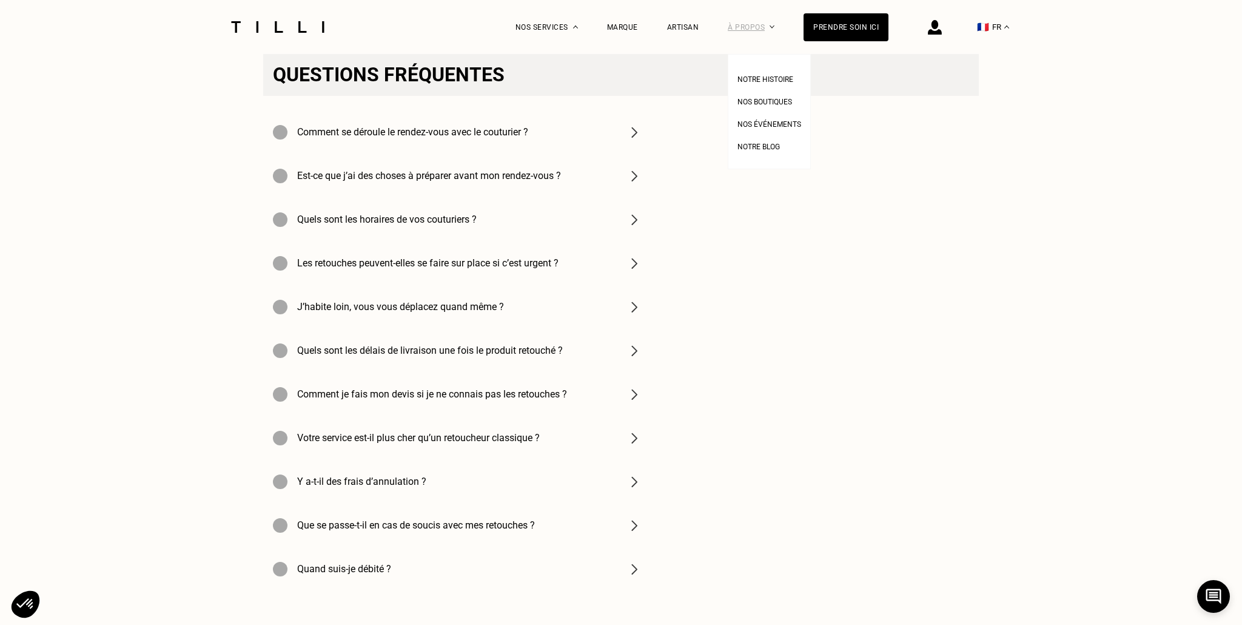
click at [756, 28] on div "À propos" at bounding box center [751, 27] width 47 height 54
click at [691, 26] on div "Artisan" at bounding box center [683, 27] width 32 height 8
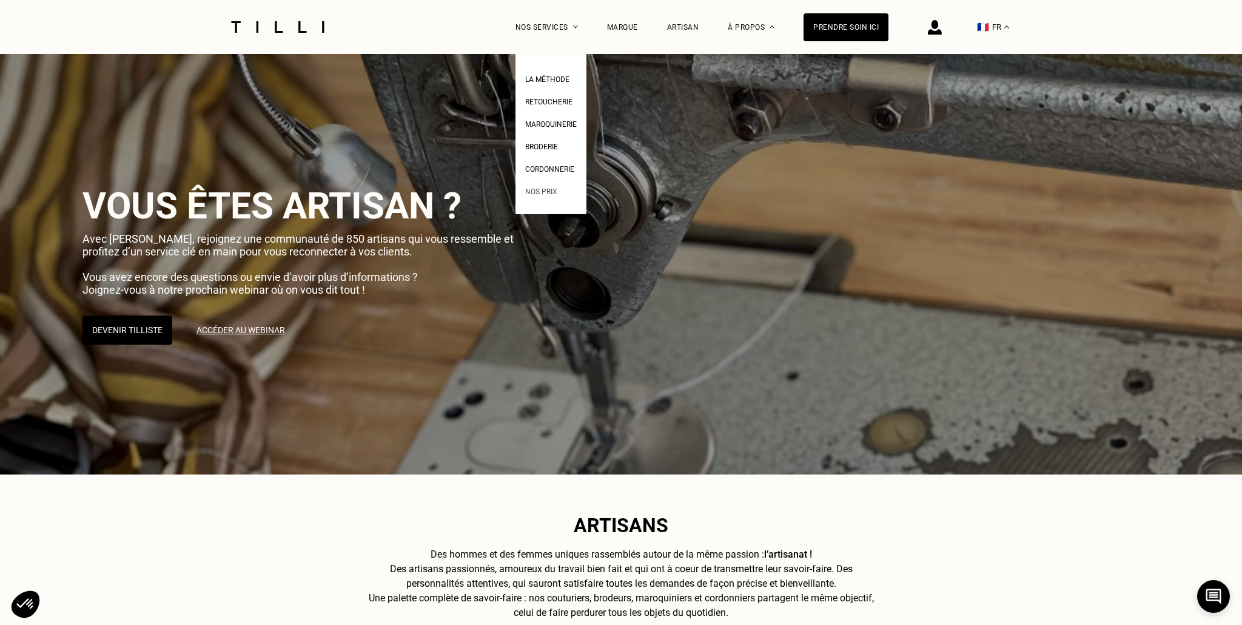
click at [551, 192] on span "Nos prix" at bounding box center [541, 191] width 32 height 8
select select "FR"
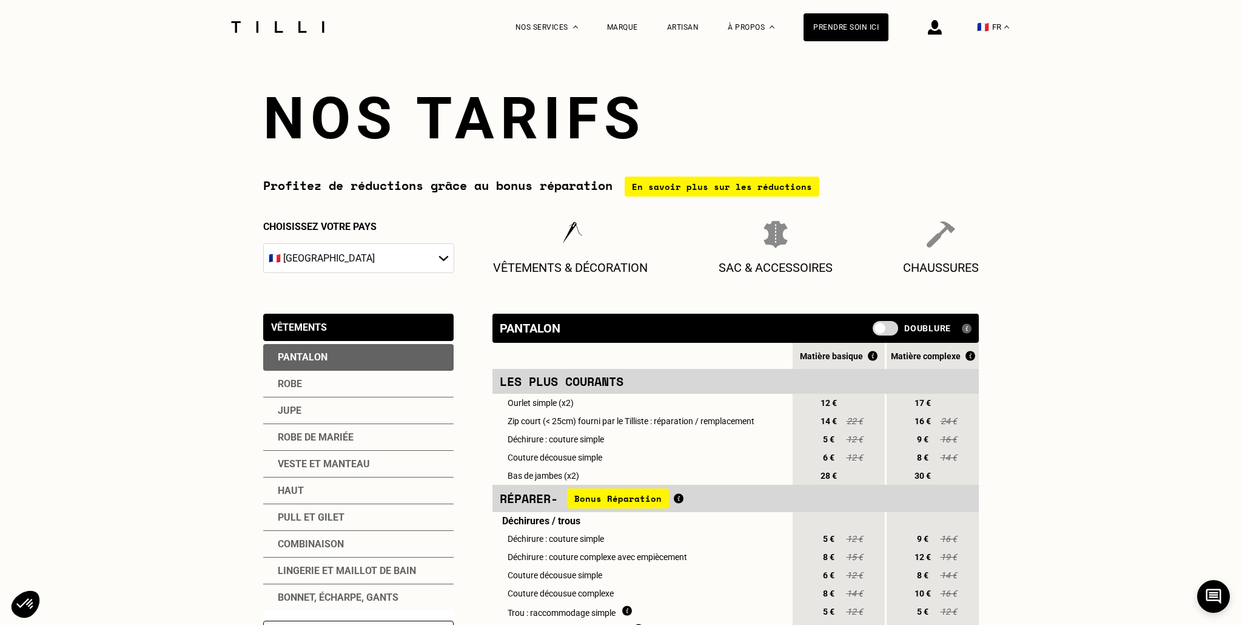
scroll to position [7, 0]
